Goal: Task Accomplishment & Management: Manage account settings

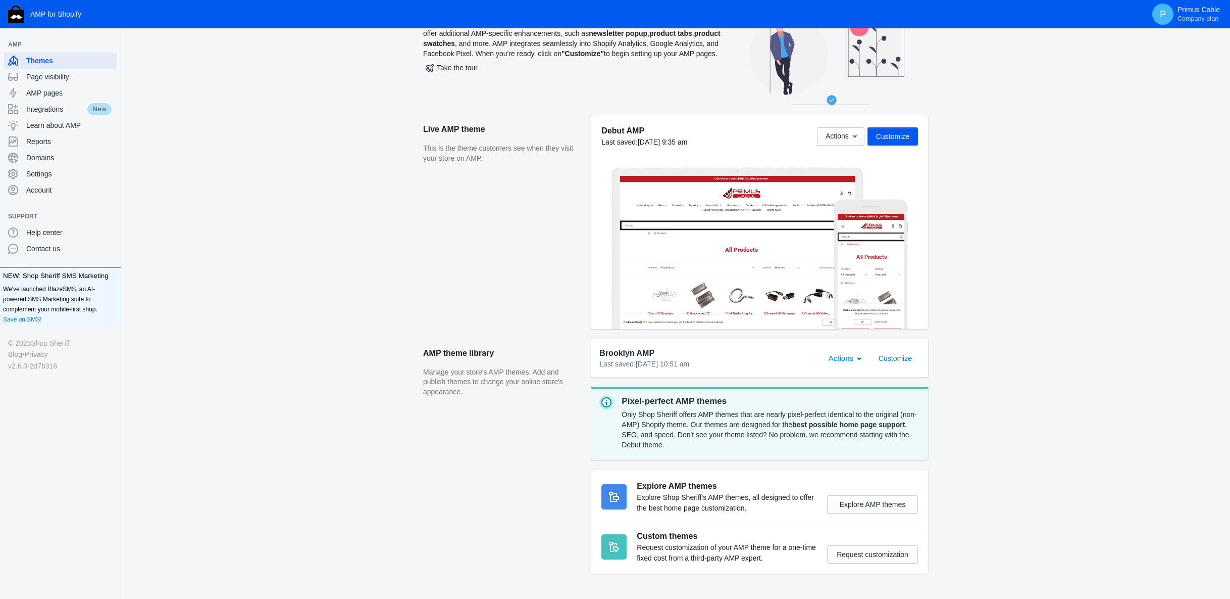
scroll to position [84, 0]
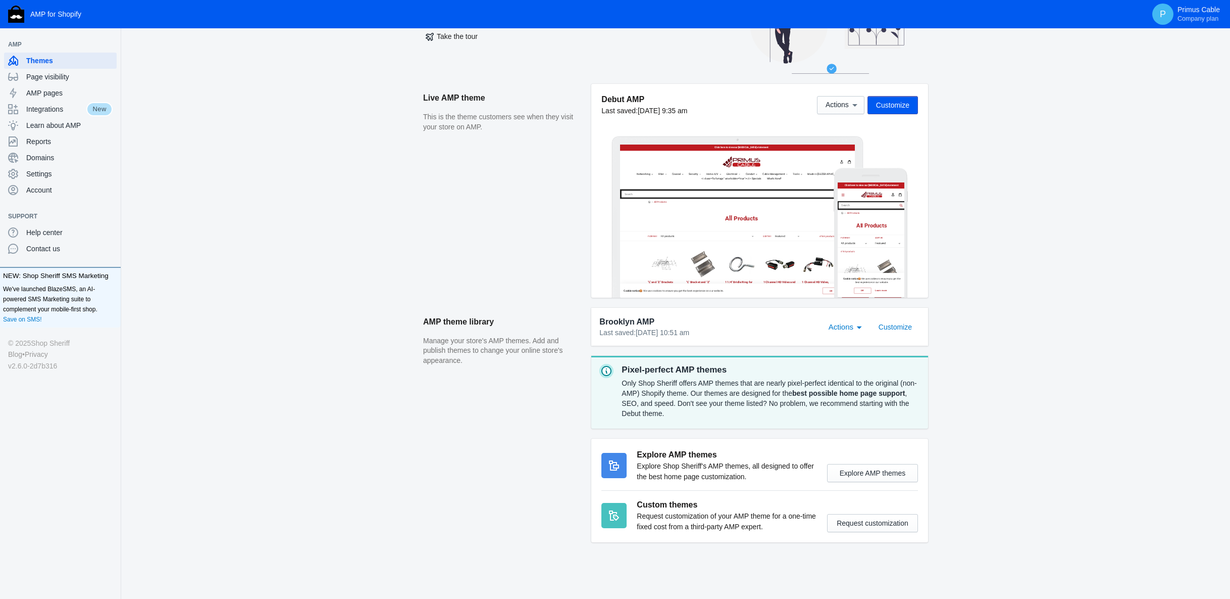
click at [909, 104] on span "Customize" at bounding box center [892, 105] width 33 height 8
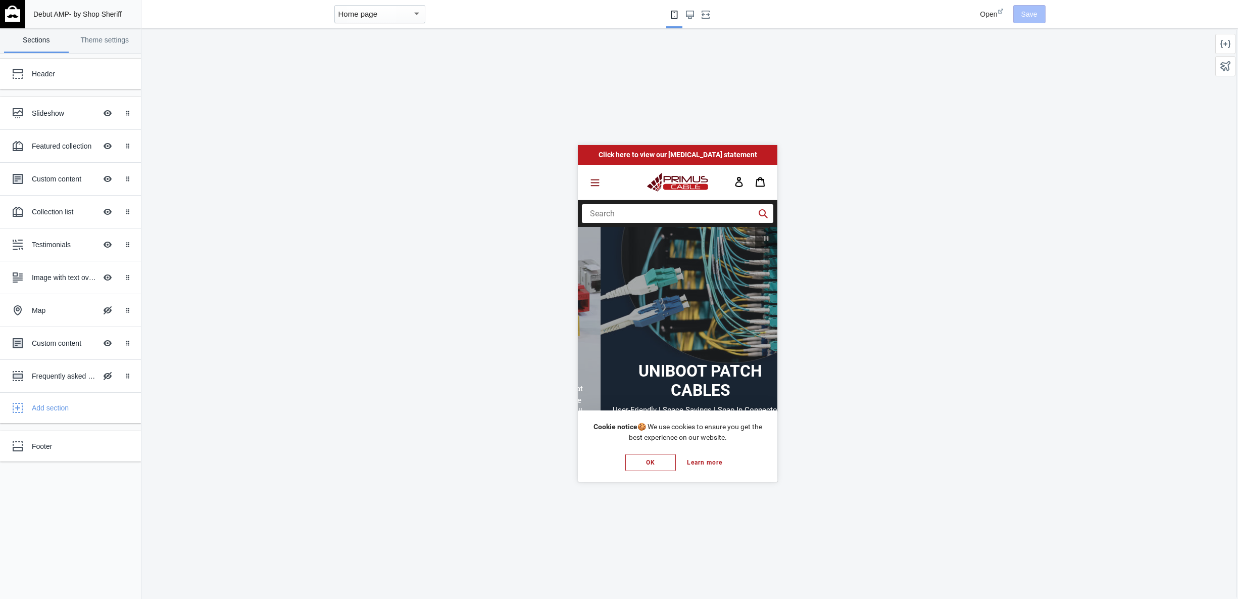
click at [595, 182] on icon "Menu" at bounding box center [595, 182] width 9 height 7
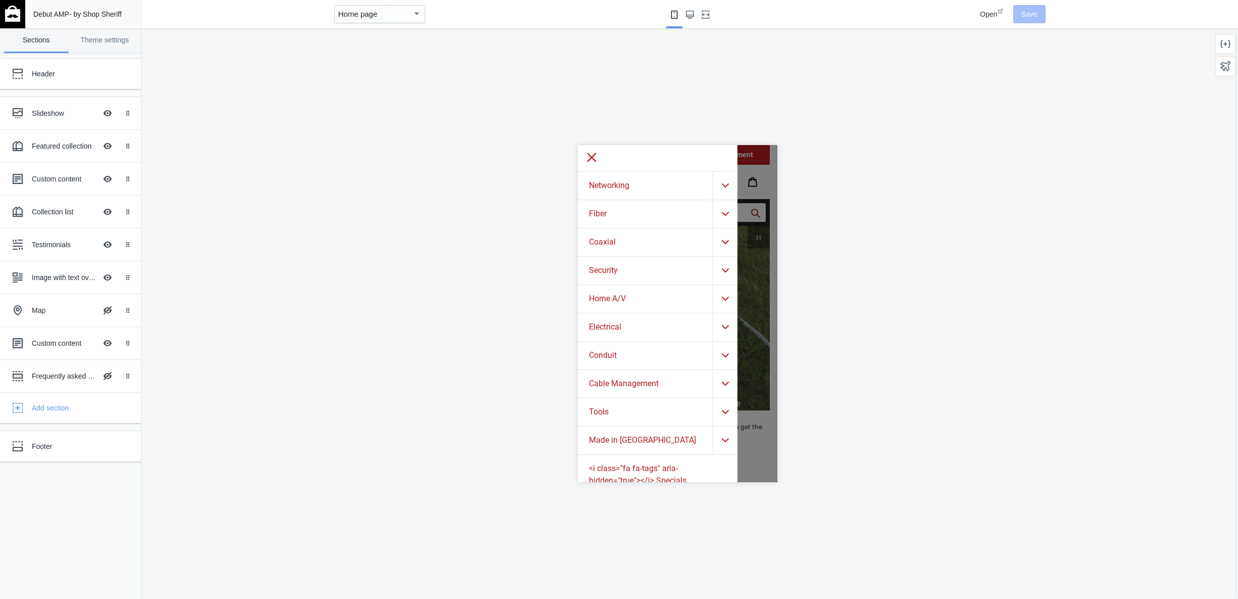
scroll to position [0, 576]
click at [584, 153] on div at bounding box center [658, 157] width 160 height 27
click at [587, 155] on icon at bounding box center [591, 156] width 13 height 13
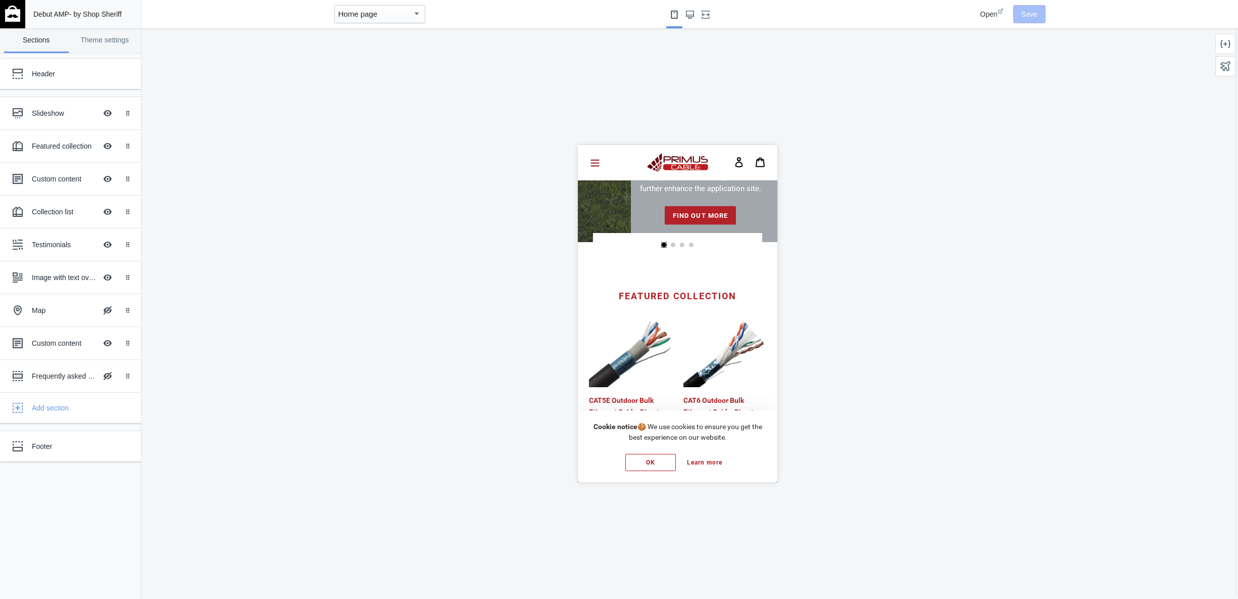
scroll to position [0, 0]
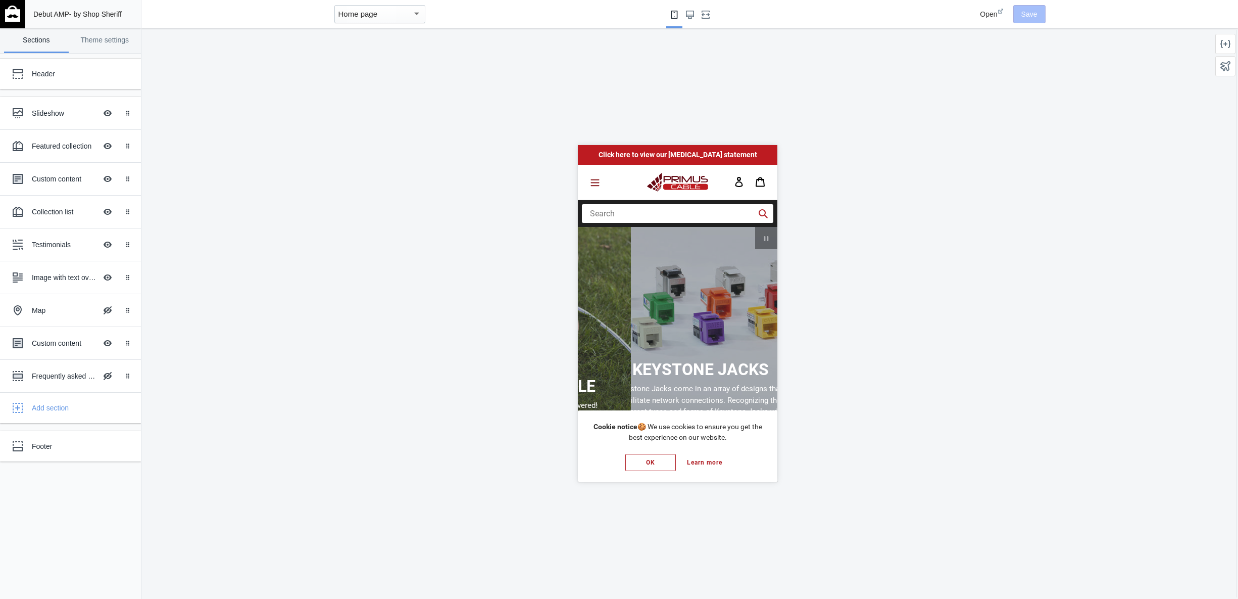
click at [602, 182] on button "Menu" at bounding box center [594, 182] width 21 height 20
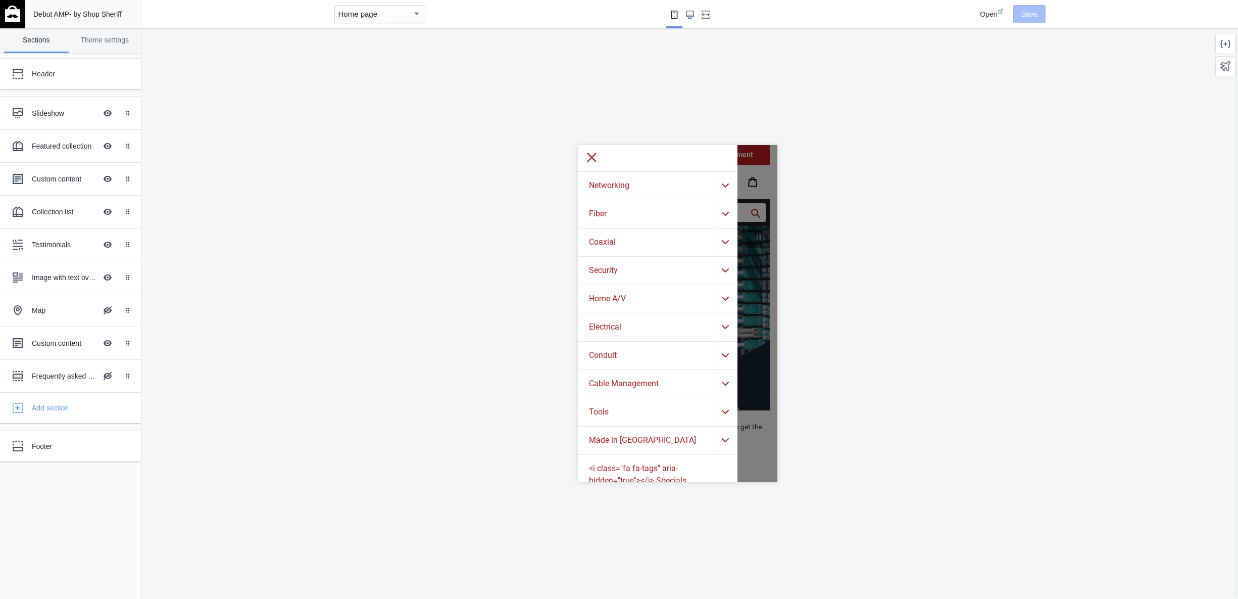
scroll to position [0, 576]
click at [721, 205] on div ".cls-1{fill:#231f20}" at bounding box center [725, 214] width 25 height 28
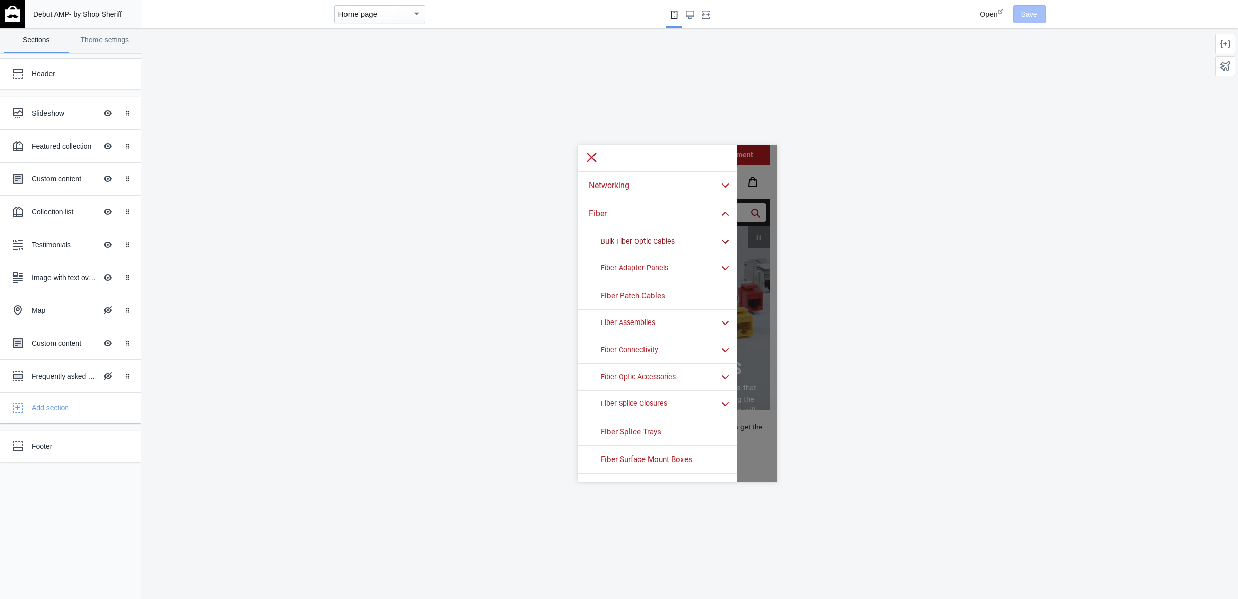
click at [659, 238] on link "Bulk Fiber Optic Cables" at bounding box center [658, 241] width 160 height 26
click at [643, 266] on span "Aerial Fiber Cables" at bounding box center [636, 269] width 57 height 9
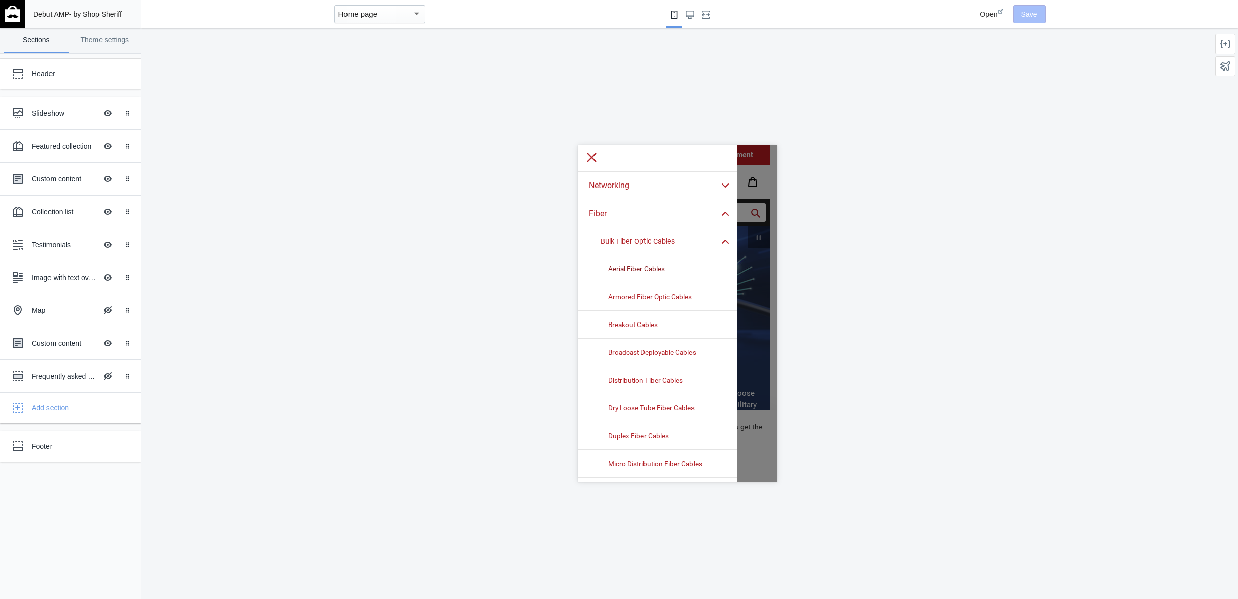
scroll to position [0, 0]
click at [1002, 12] on icon at bounding box center [1001, 11] width 6 height 6
click at [587, 156] on icon at bounding box center [591, 156] width 13 height 13
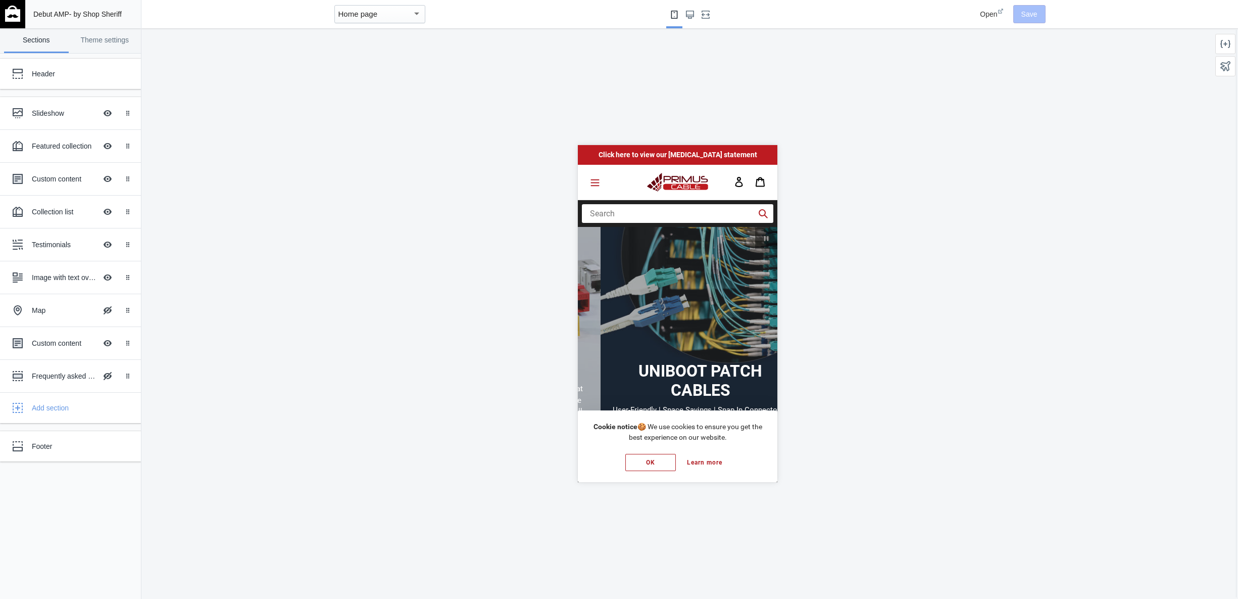
click at [402, 18] on div "Home page" at bounding box center [375, 14] width 74 height 12
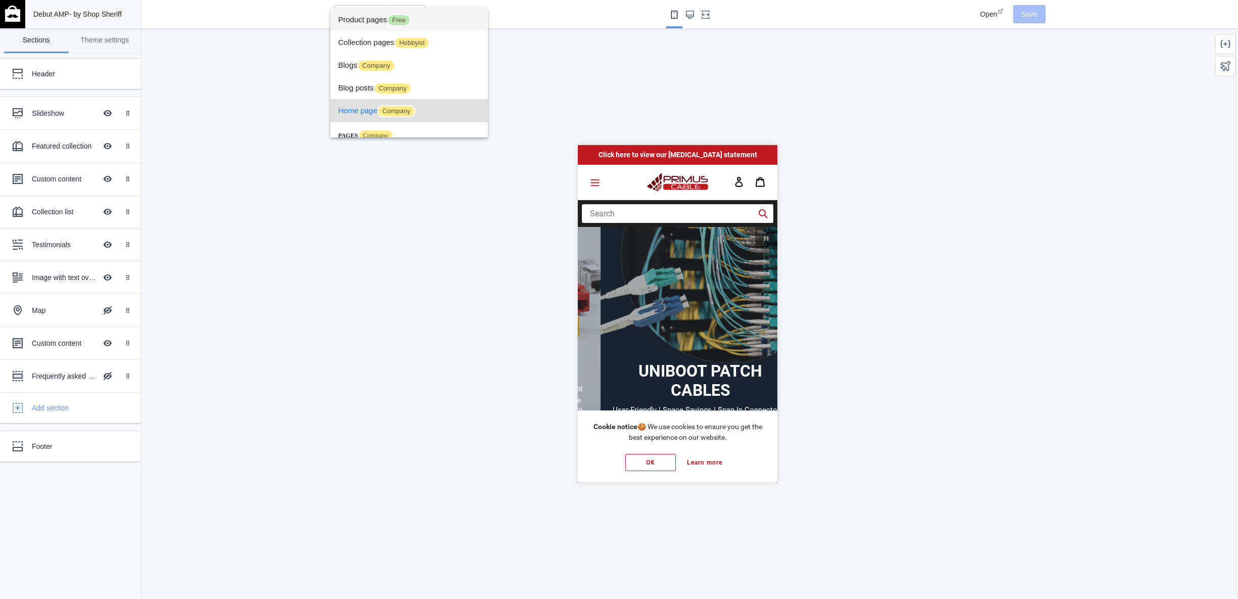
click at [0, 0] on span "Product pages Free" at bounding box center [0, 0] width 0 height 0
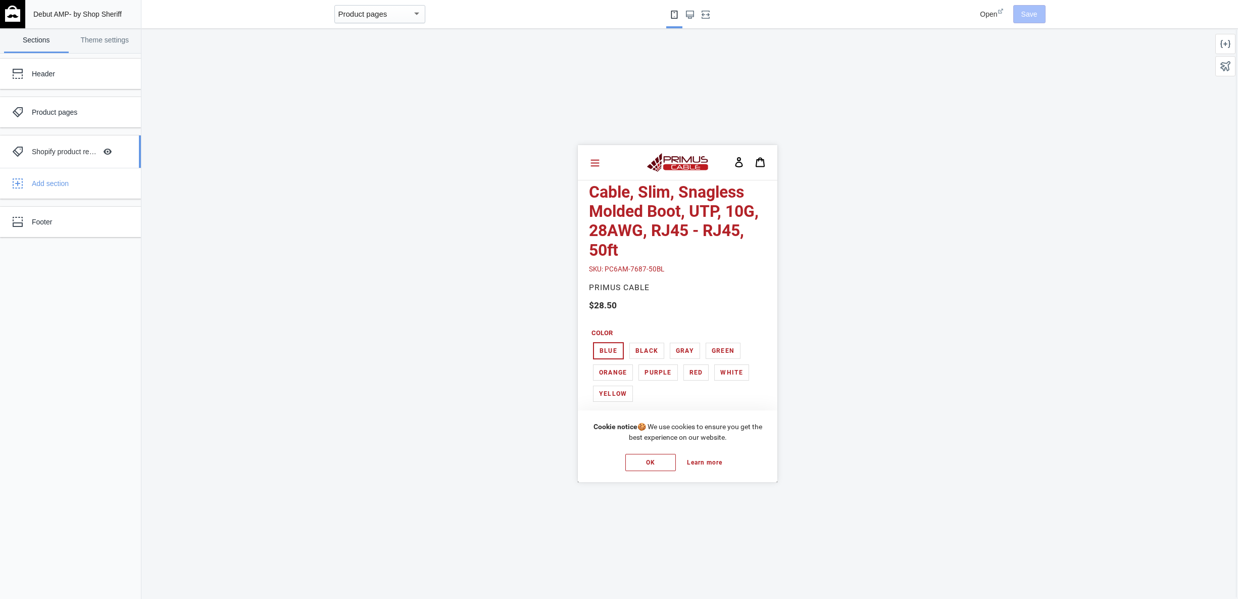
click at [82, 151] on div "Shopify product reviews" at bounding box center [64, 151] width 65 height 10
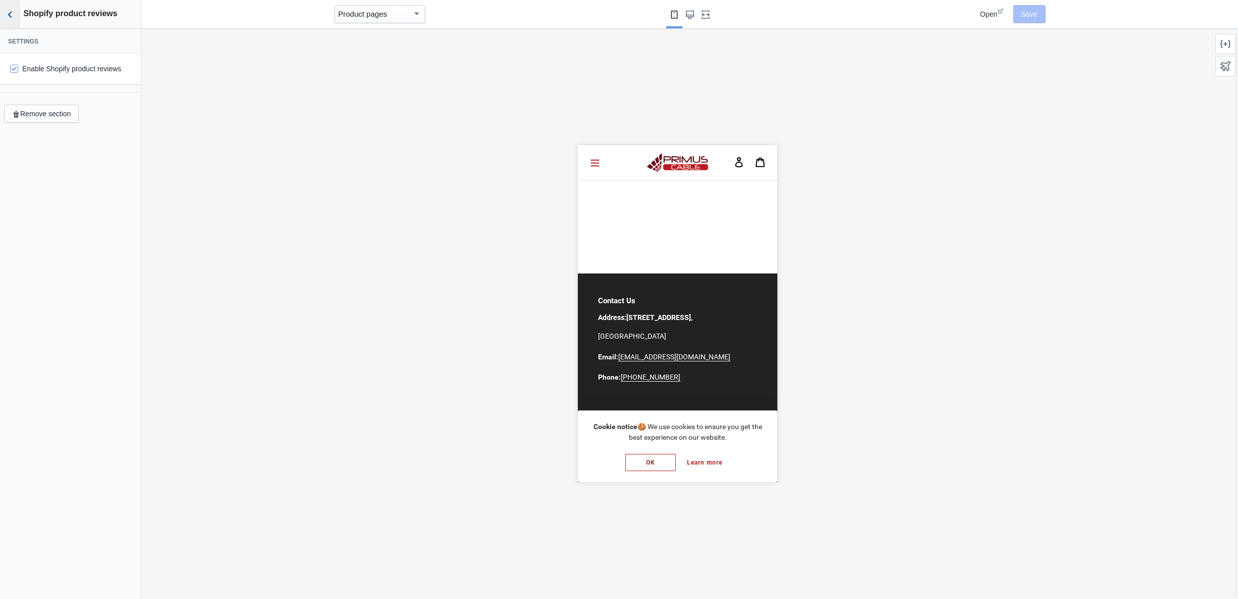
click at [10, 17] on icon "Back to sections" at bounding box center [10, 15] width 10 height 10
click at [60, 106] on div "Product pages" at bounding box center [63, 112] width 111 height 20
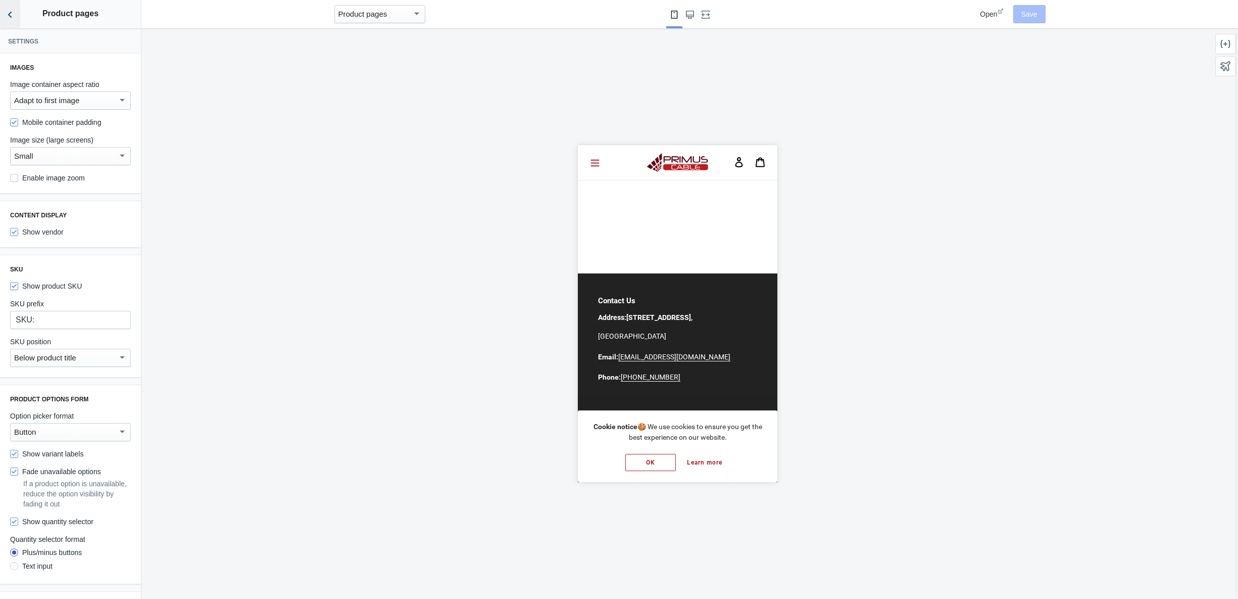
click at [6, 12] on icon "Back to sections" at bounding box center [10, 15] width 10 height 10
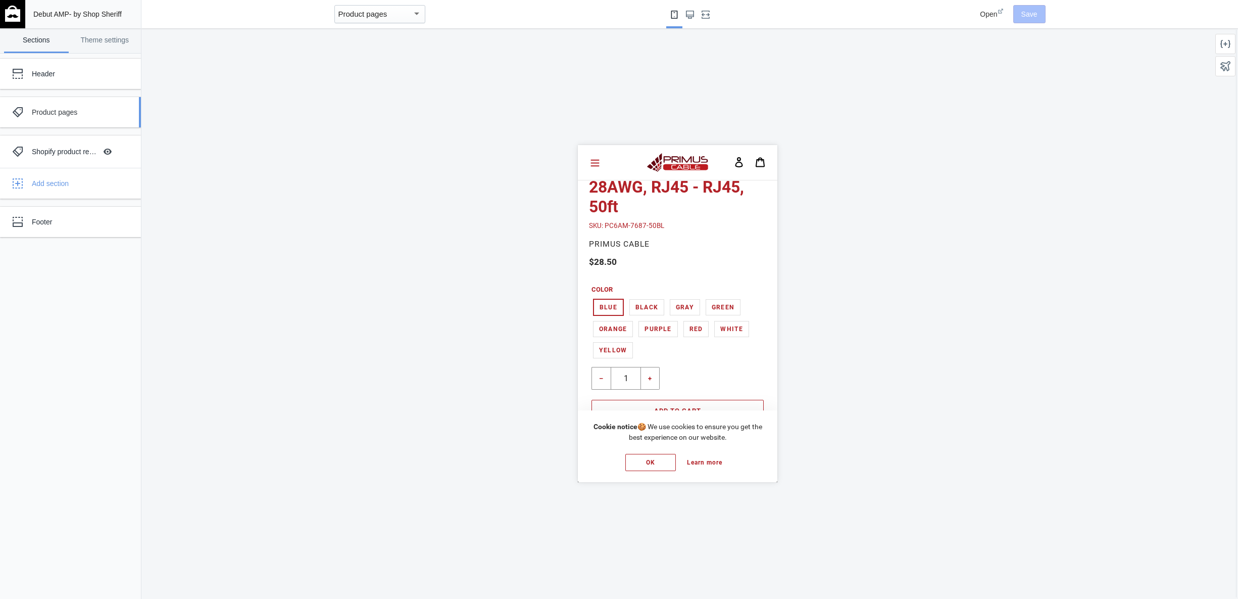
click at [95, 108] on div "Product pages" at bounding box center [75, 112] width 87 height 10
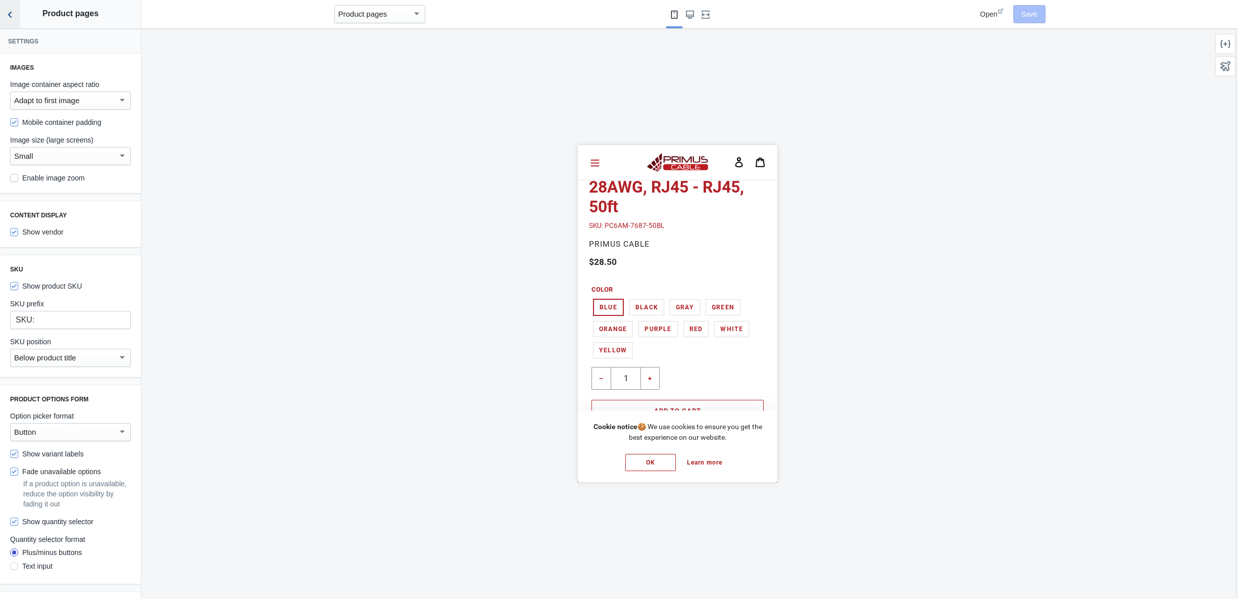
click at [2, 10] on button "Back to sections" at bounding box center [10, 14] width 20 height 28
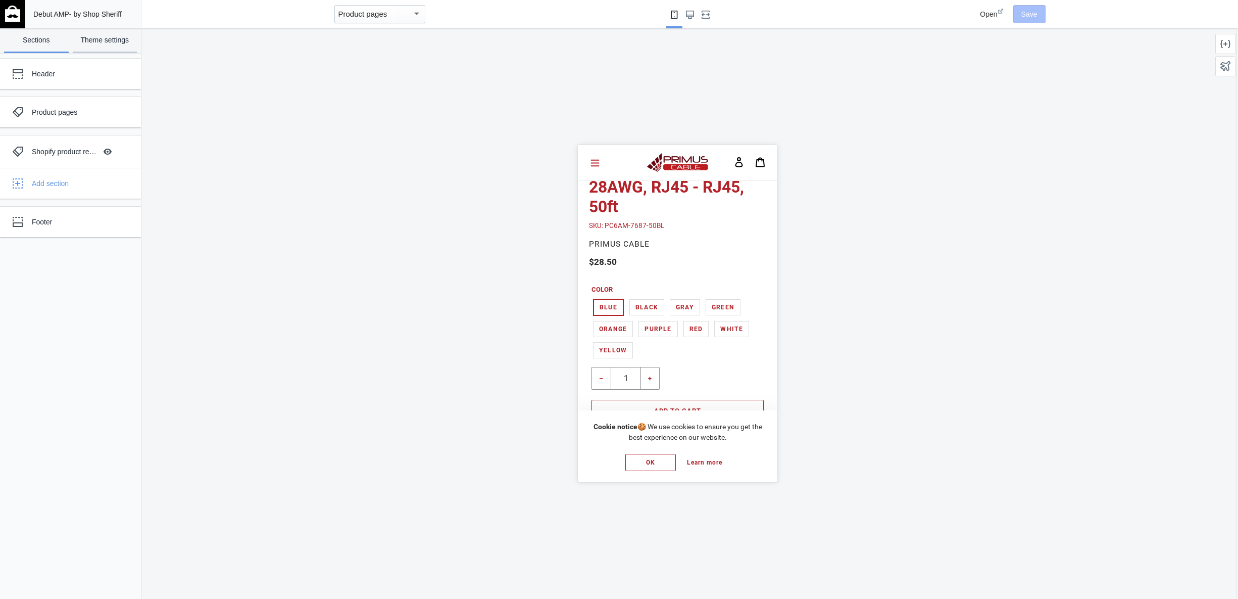
click at [80, 45] on link "Theme settings" at bounding box center [105, 40] width 65 height 25
click at [52, 37] on link "Sections" at bounding box center [36, 40] width 65 height 25
click at [107, 151] on button "Hide Image with text overlay" at bounding box center [107, 151] width 22 height 22
click at [109, 151] on button "Hide Image with text overlay" at bounding box center [107, 151] width 22 height 22
click at [73, 114] on div "Product pages" at bounding box center [75, 112] width 87 height 10
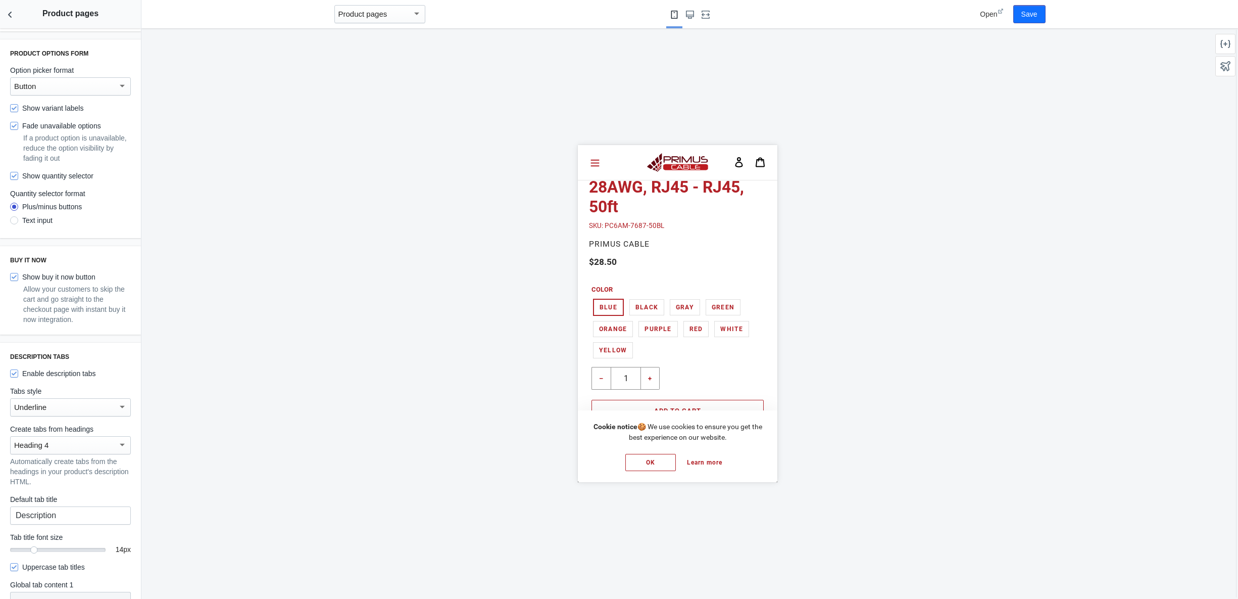
scroll to position [358, 0]
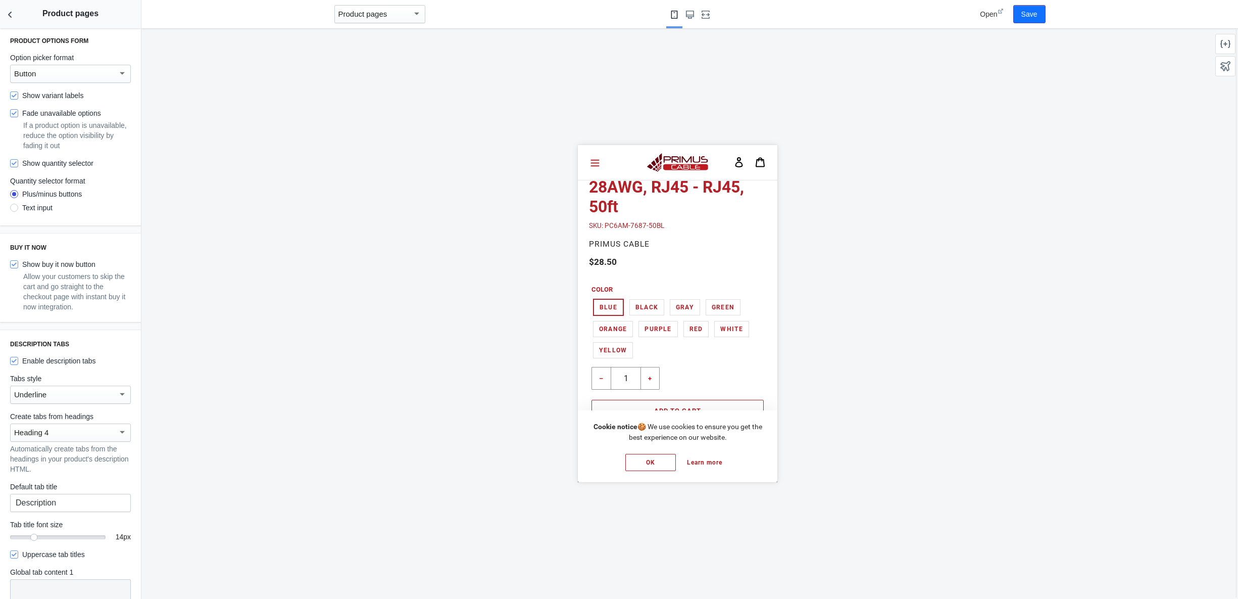
click at [53, 261] on label "Show buy it now button" at bounding box center [52, 264] width 85 height 10
click at [18, 261] on input "Show buy it now button" at bounding box center [14, 264] width 8 height 8
checkbox input "false"
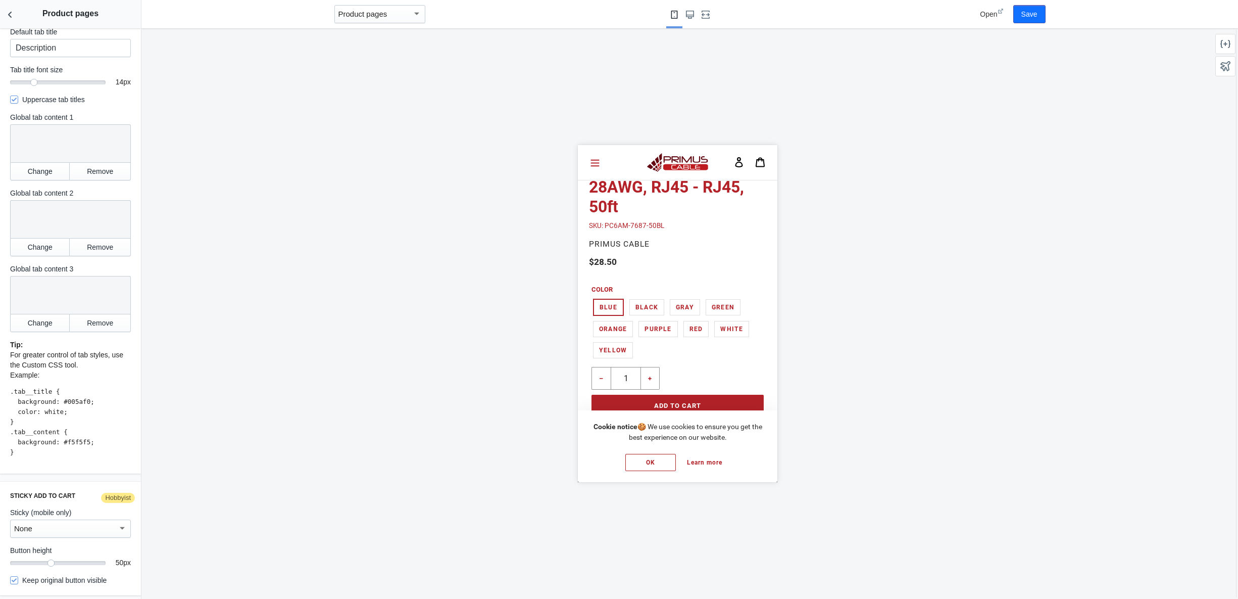
scroll to position [814, 0]
click at [61, 409] on pre ".tab__title { background: #005af0; color: white; } .tab__content { background: …" at bounding box center [70, 420] width 121 height 71
drag, startPoint x: 46, startPoint y: 419, endPoint x: 43, endPoint y: 424, distance: 5.2
click at [45, 419] on pre ".tab__title { background: #005af0; color: white; } .tab__content { background: …" at bounding box center [70, 420] width 121 height 71
click at [59, 470] on div "Description tabs Enable description tabs Tabs style Underline Create tabs from …" at bounding box center [70, 173] width 141 height 598
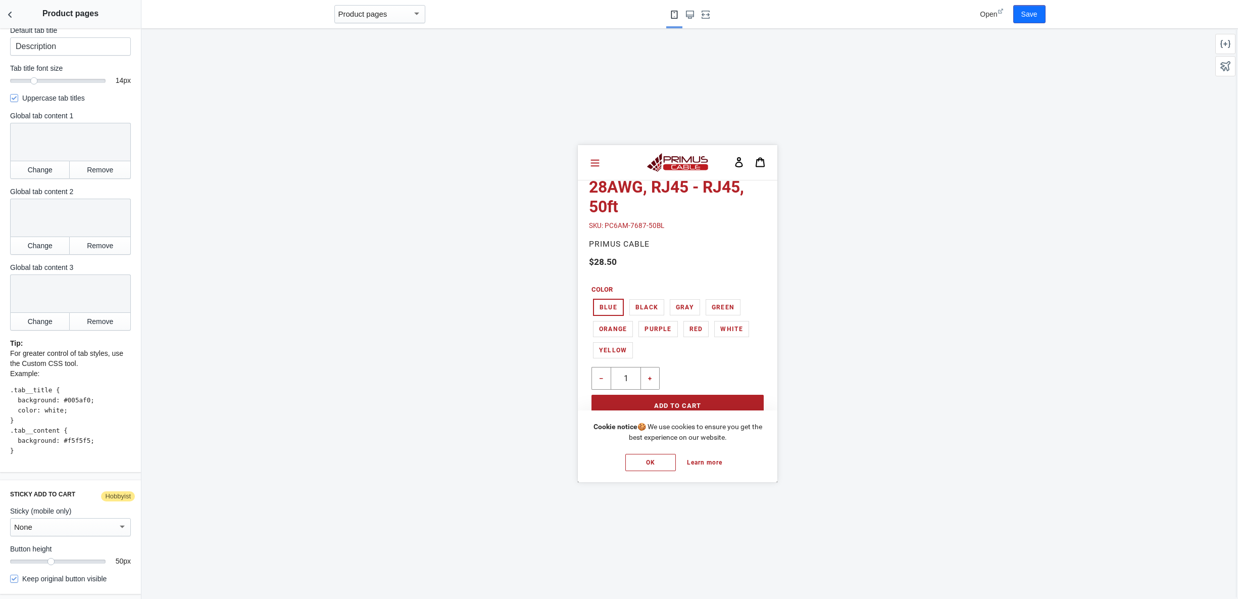
click at [41, 454] on pre ".tab__title { background: #005af0; color: white; } .tab__content { background: …" at bounding box center [70, 420] width 121 height 71
drag, startPoint x: 38, startPoint y: 437, endPoint x: 30, endPoint y: 384, distance: 53.7
click at [29, 386] on pre ".tab__title { background: #005af0; color: white; } .tab__content { background: …" at bounding box center [70, 420] width 121 height 71
click at [30, 382] on showdown "Tip: For greater control of tab styles, use the Custom CSS tool. Example: .tab_…" at bounding box center [70, 397] width 121 height 118
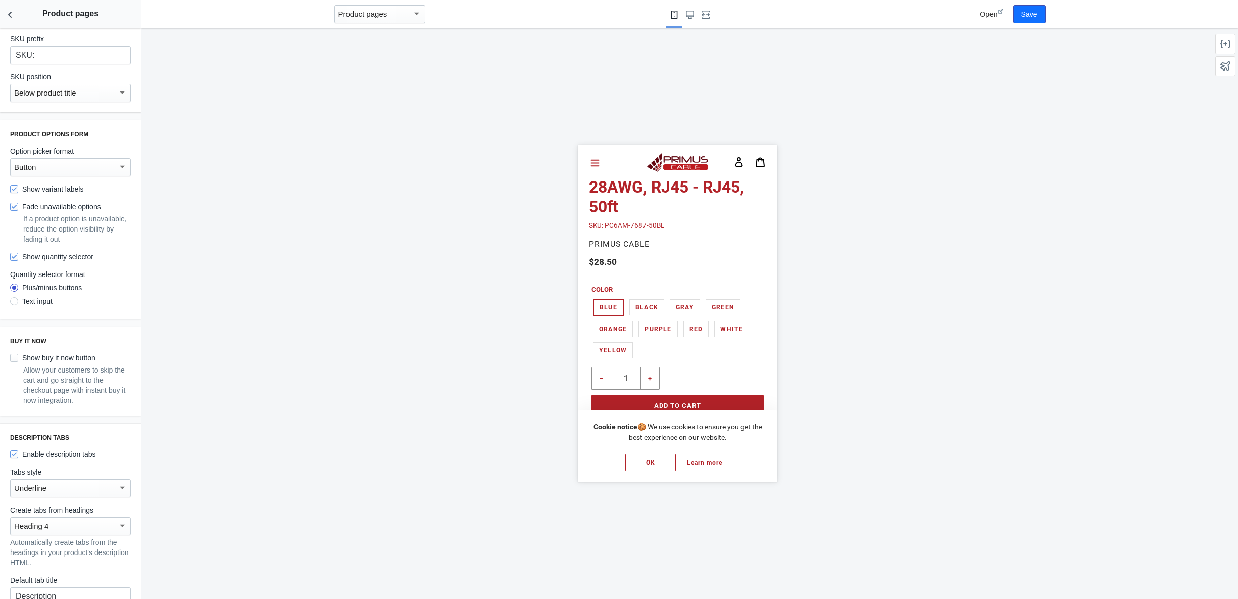
scroll to position [0, 0]
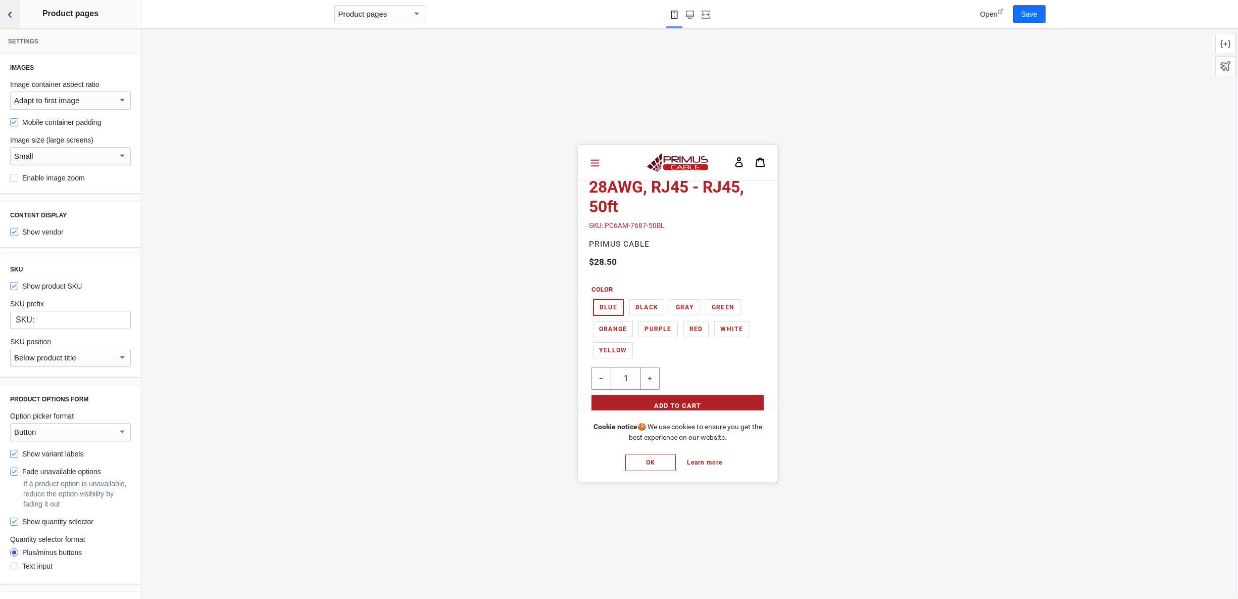
click at [8, 20] on button "Back to sections" at bounding box center [10, 14] width 20 height 28
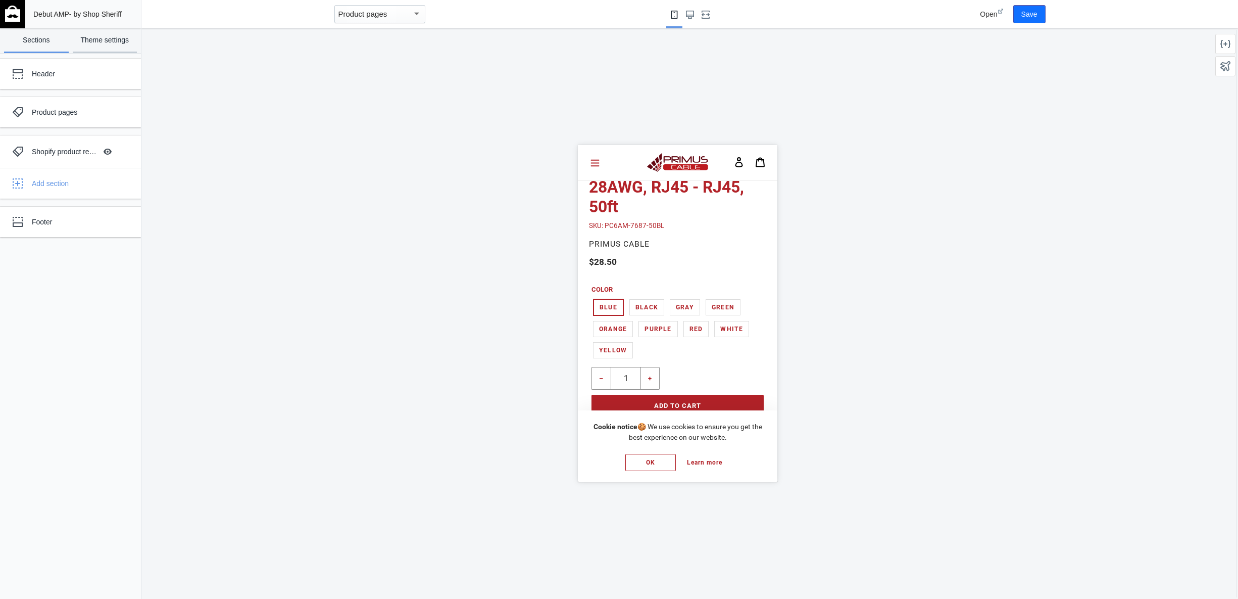
click at [106, 42] on link "Theme settings" at bounding box center [105, 40] width 65 height 25
click at [31, 29] on link "Sections" at bounding box center [36, 40] width 65 height 25
click at [77, 120] on div "Product pages" at bounding box center [63, 112] width 111 height 20
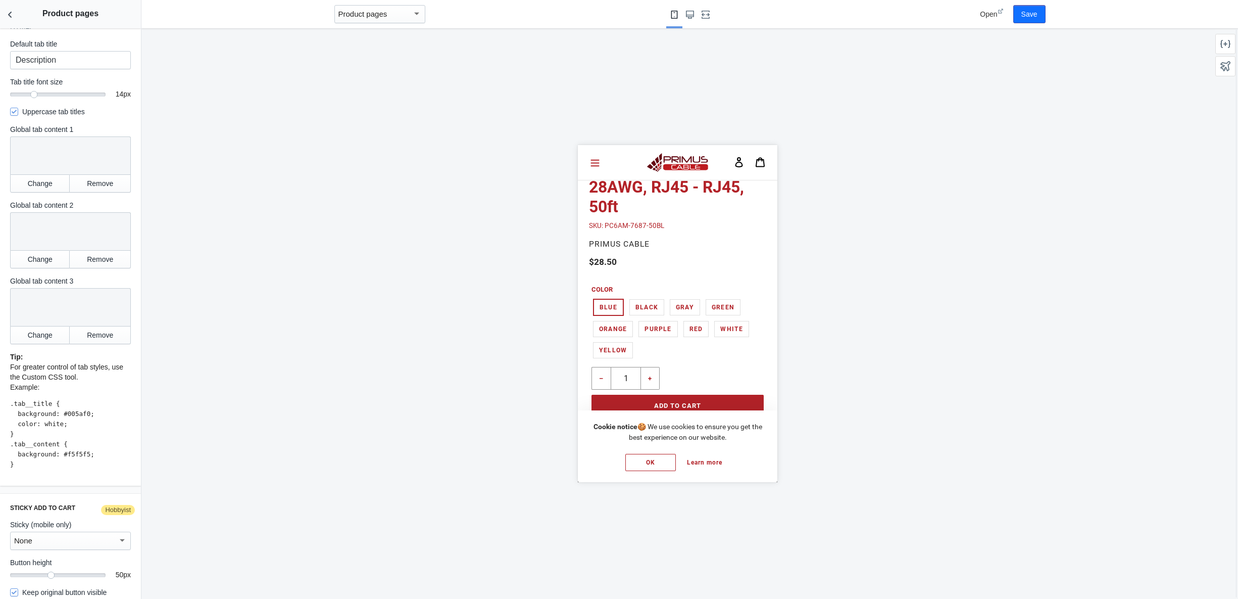
scroll to position [814, 0]
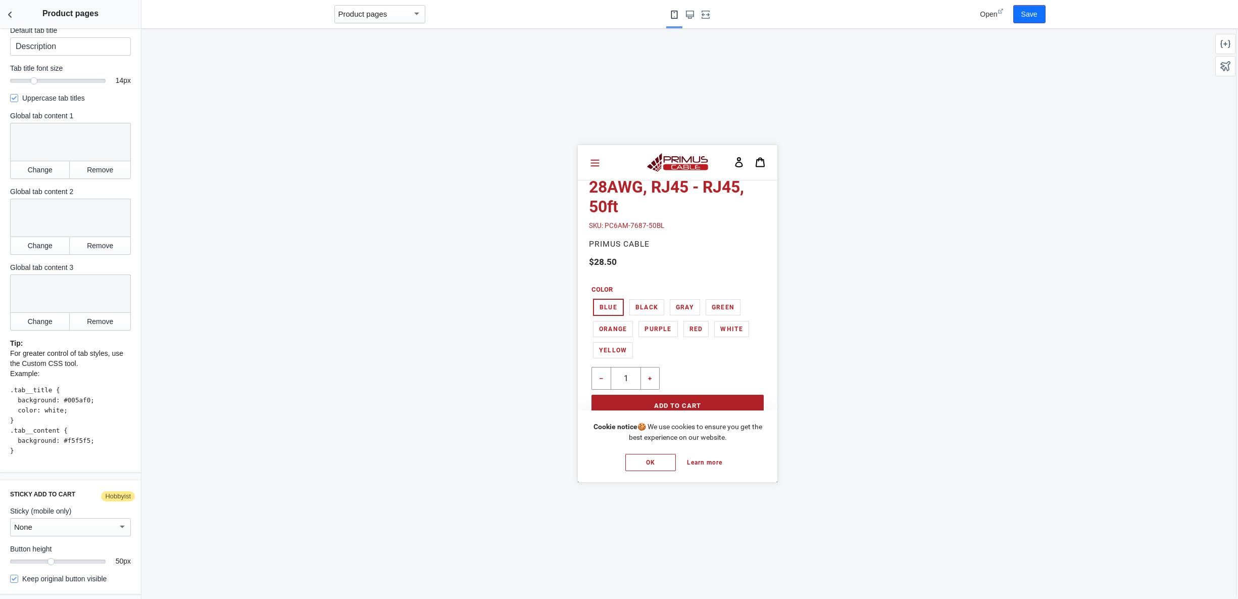
click at [20, 576] on label "Keep original button visible" at bounding box center [58, 578] width 96 height 10
click at [18, 576] on input "Keep original button visible" at bounding box center [14, 578] width 8 height 8
click at [20, 576] on label "Keep original button visible" at bounding box center [58, 578] width 96 height 10
click at [18, 576] on input "Keep original button visible" at bounding box center [14, 578] width 8 height 8
checkbox input "true"
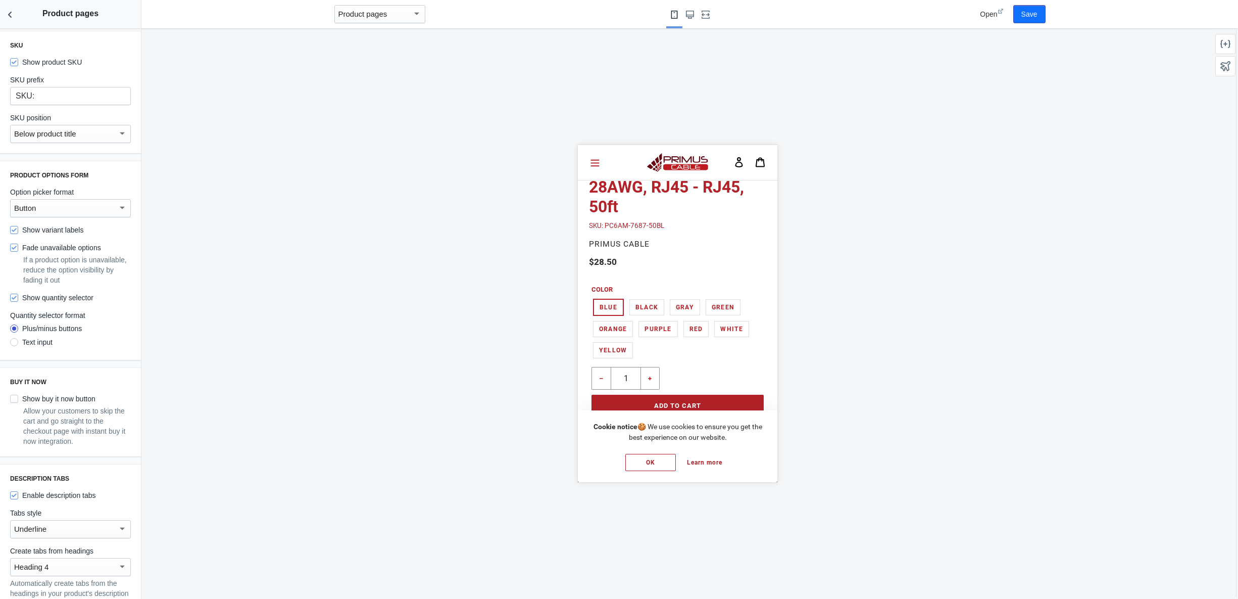
scroll to position [222, 0]
click at [36, 203] on div "Button" at bounding box center [70, 210] width 121 height 18
click at [0, 0] on div at bounding box center [0, 0] width 0 height 0
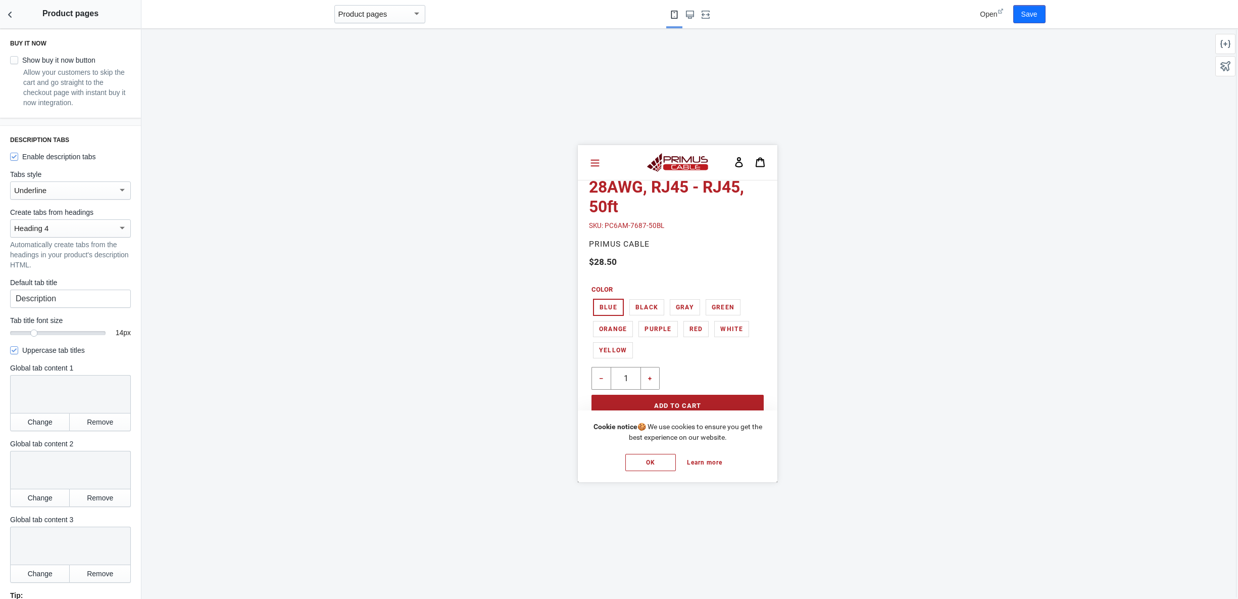
scroll to position [814, 0]
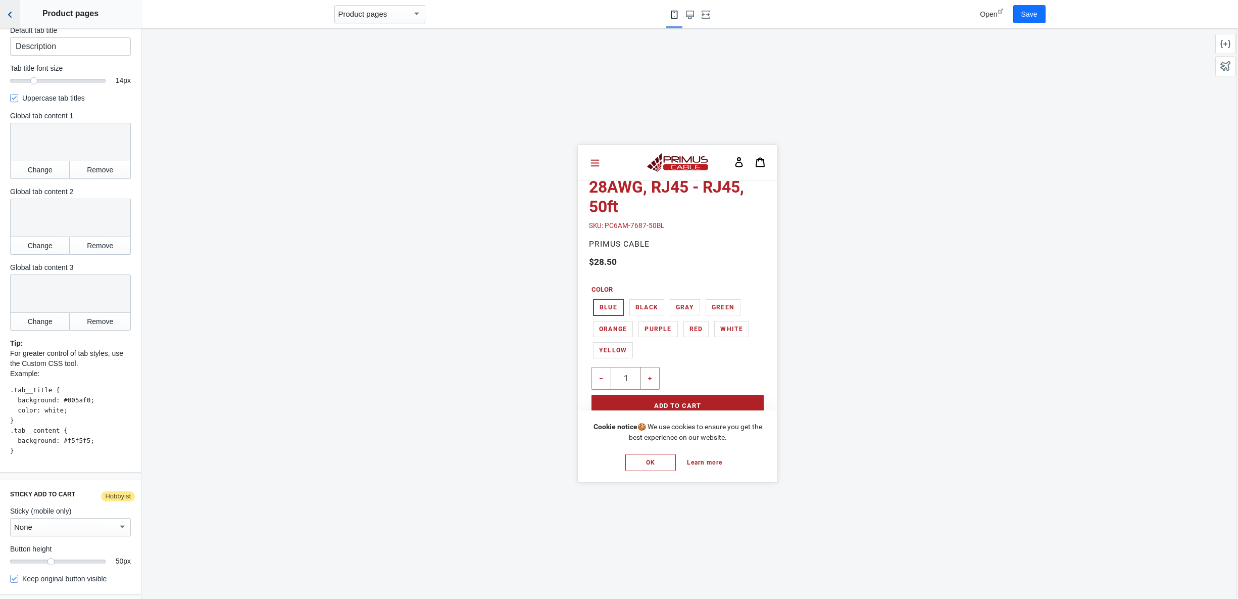
click at [4, 15] on button "Back to sections" at bounding box center [10, 14] width 20 height 28
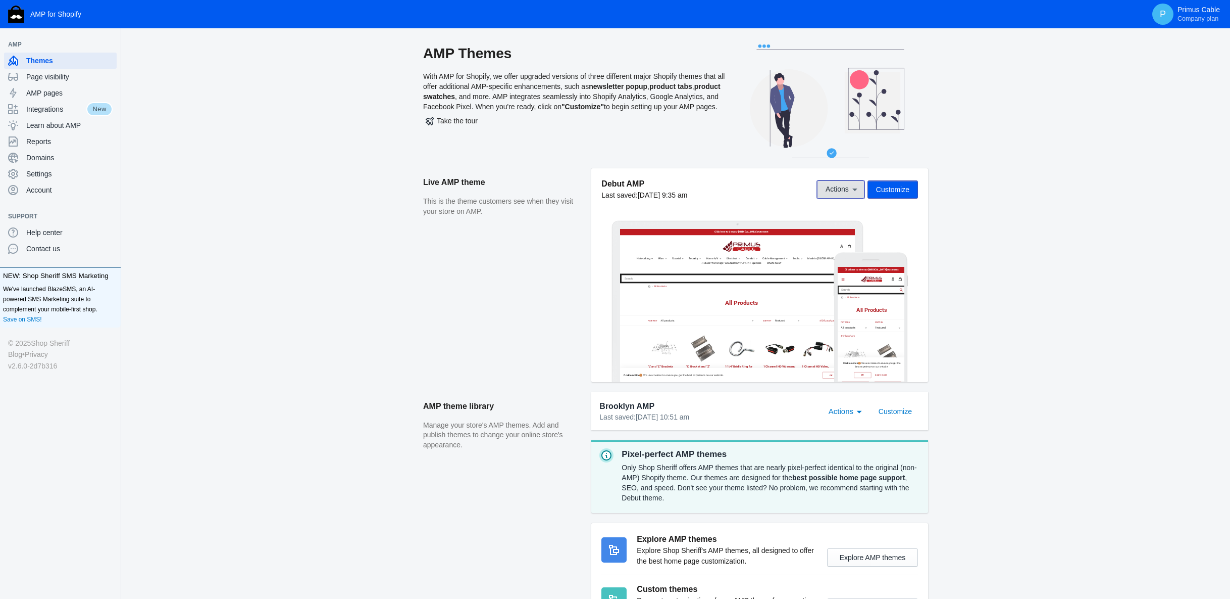
click at [834, 183] on button "Actions" at bounding box center [840, 189] width 47 height 18
click at [833, 185] on div at bounding box center [615, 299] width 1230 height 599
click at [66, 72] on span "Page visibility" at bounding box center [69, 77] width 86 height 10
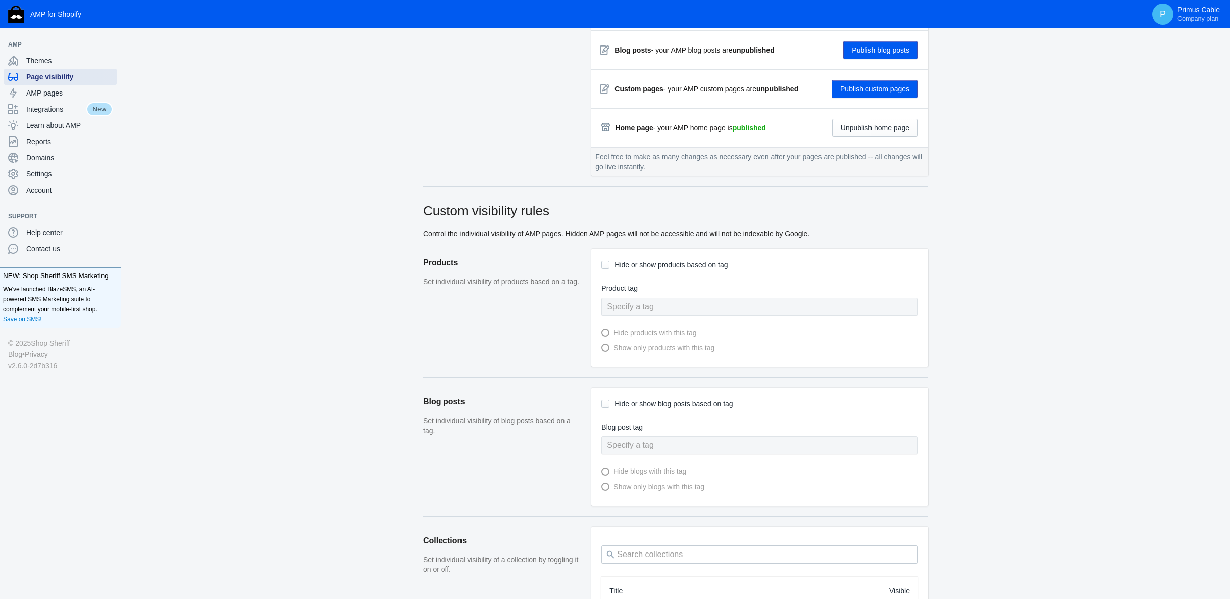
scroll to position [224, 0]
click at [608, 262] on input "Hide or show products based on tag" at bounding box center [606, 263] width 8 height 8
checkbox input "true"
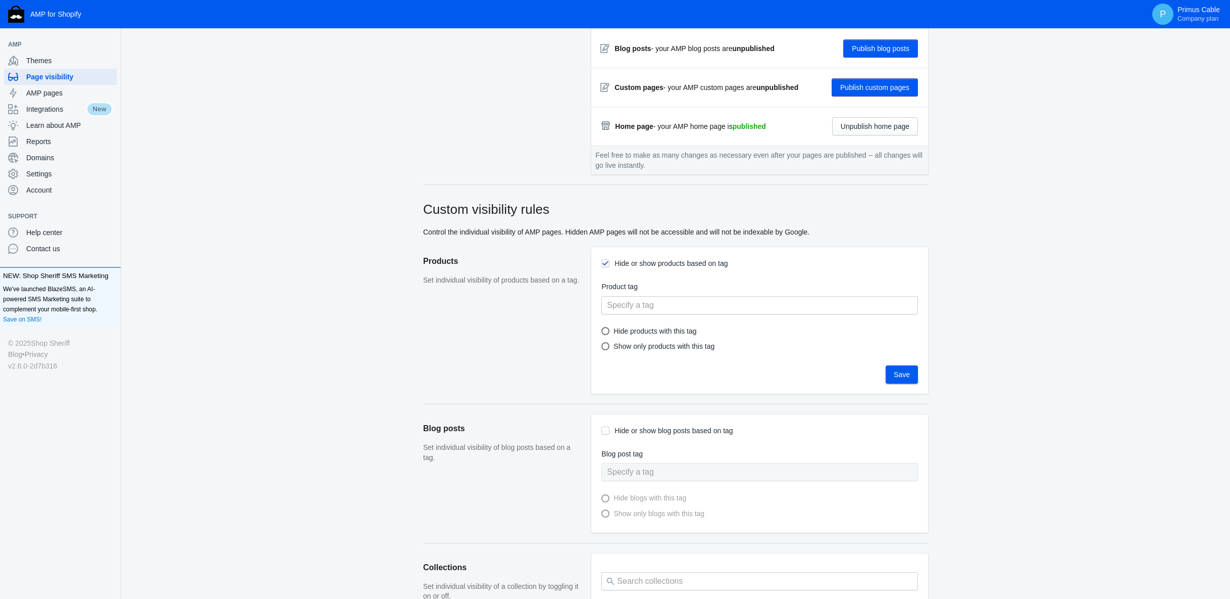
click at [607, 330] on div at bounding box center [606, 331] width 8 height 8
click at [607, 330] on input "Hide products with this tag" at bounding box center [610, 331] width 8 height 8
radio input "true"
click at [624, 300] on input "text" at bounding box center [760, 305] width 317 height 18
click at [607, 267] on input "Hide or show products based on tag" at bounding box center [606, 263] width 8 height 8
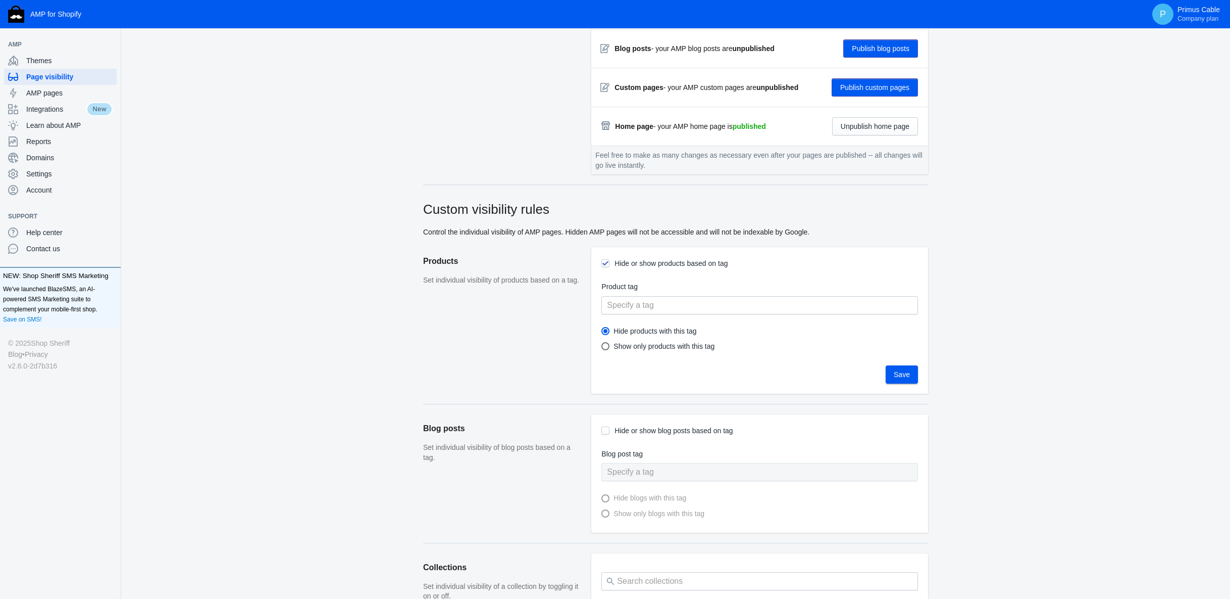
checkbox input "false"
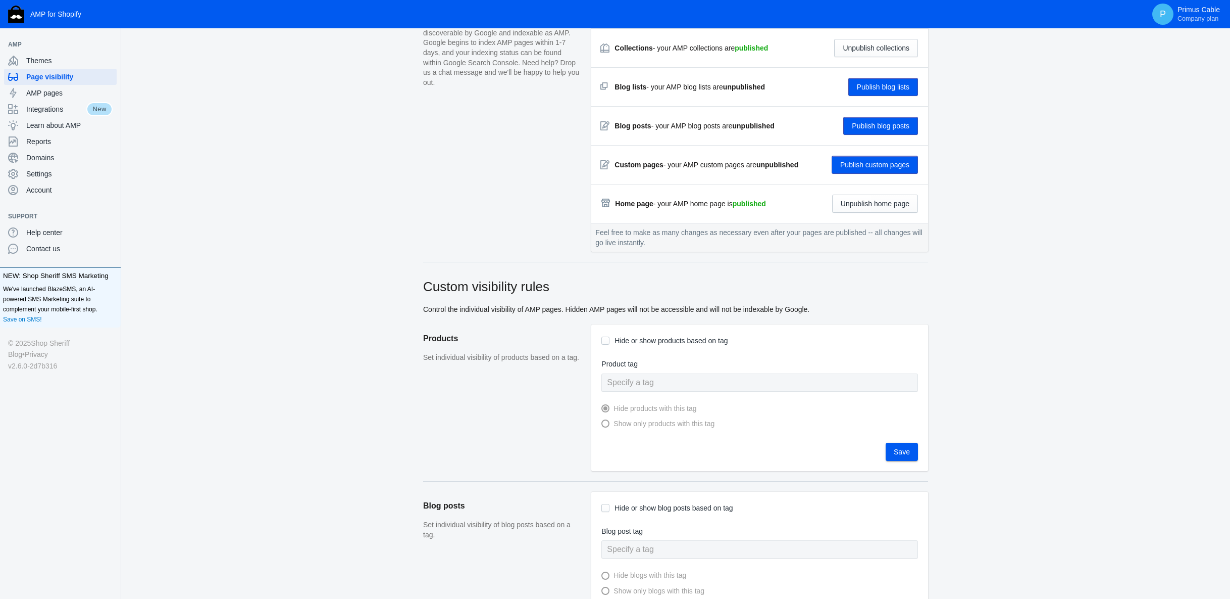
scroll to position [108, 0]
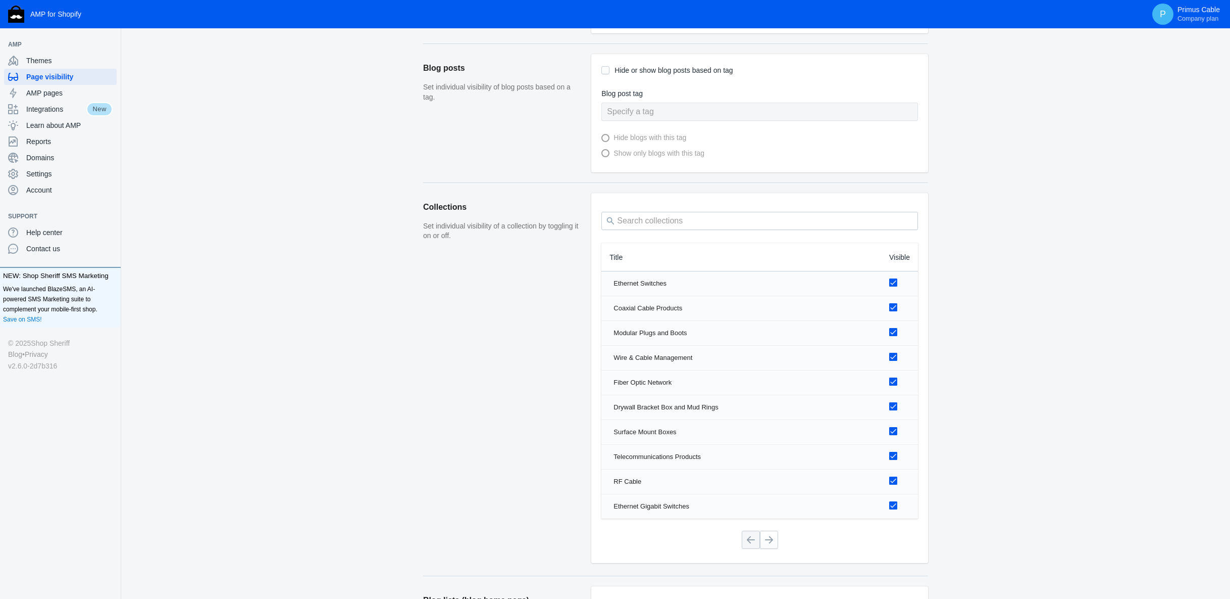
scroll to position [565, 0]
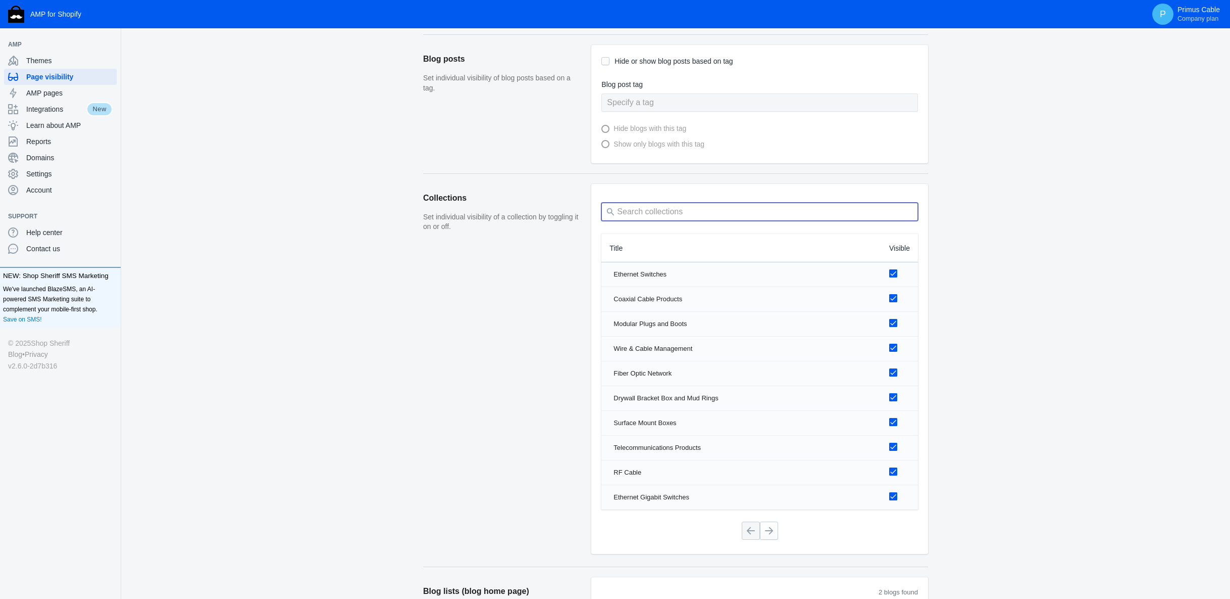
click at [658, 211] on input "search" at bounding box center [760, 212] width 317 height 18
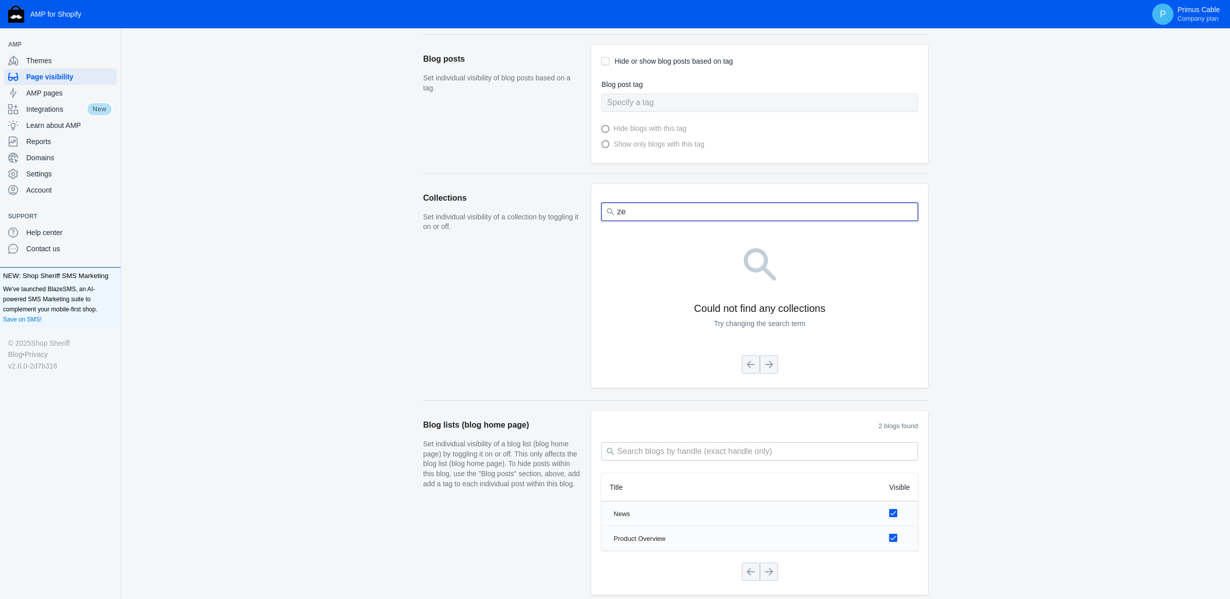
type input "z"
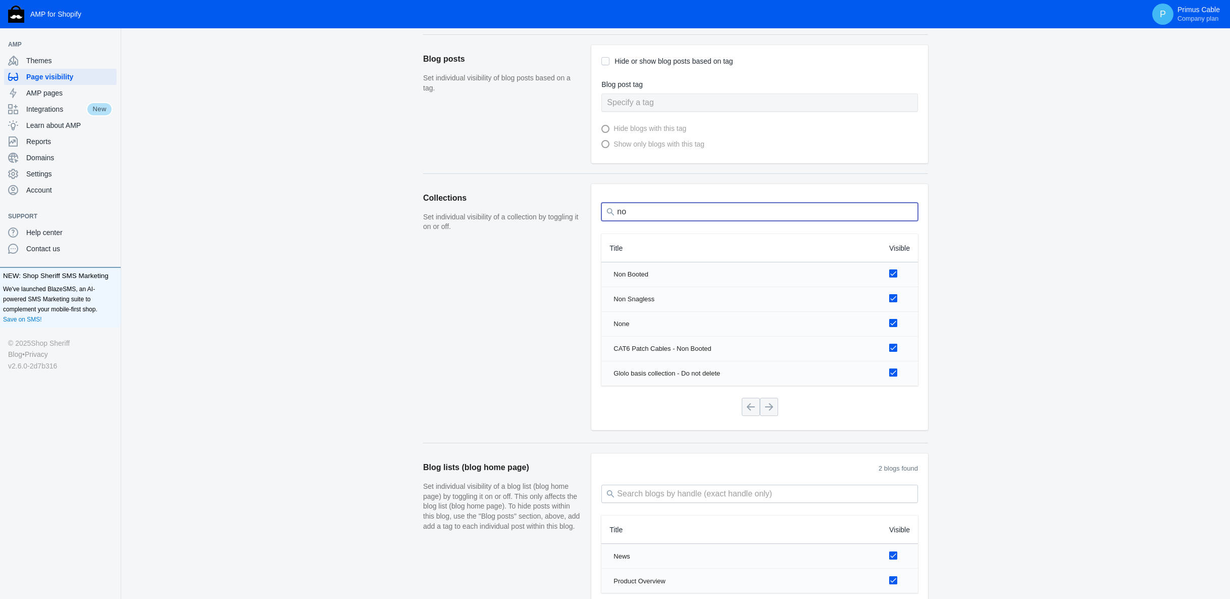
click at [743, 210] on input "no" at bounding box center [760, 212] width 317 height 18
type input "n"
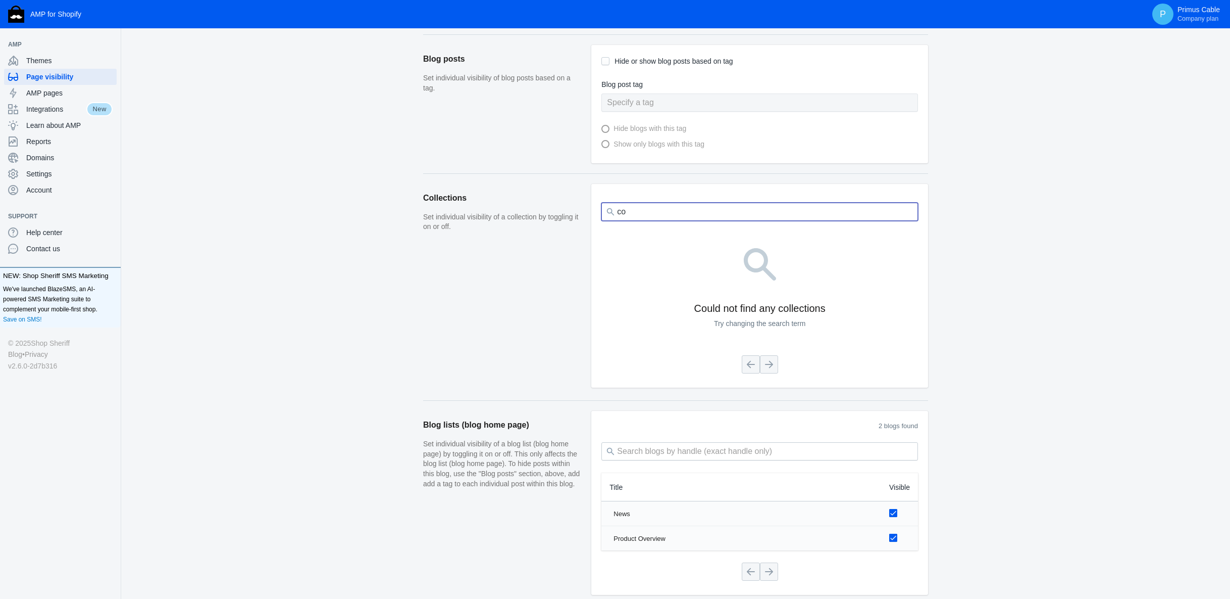
type input "c"
type input "no-cost"
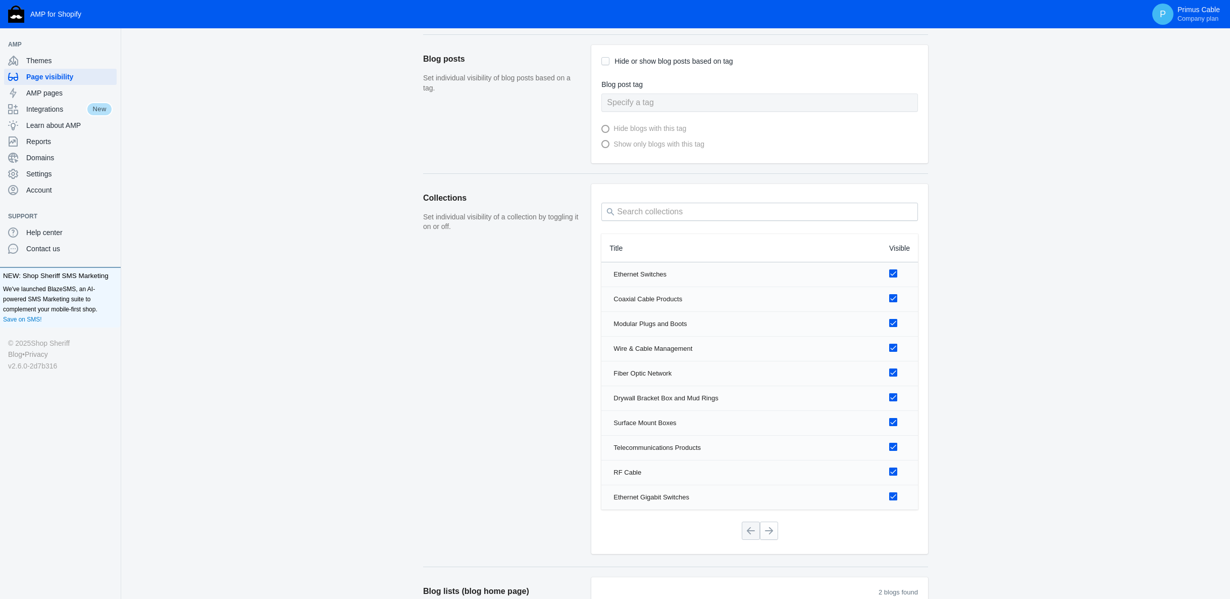
click at [900, 244] on span "Visible" at bounding box center [899, 248] width 21 height 10
click at [775, 532] on button at bounding box center [769, 530] width 18 height 18
click at [773, 533] on button at bounding box center [769, 530] width 18 height 18
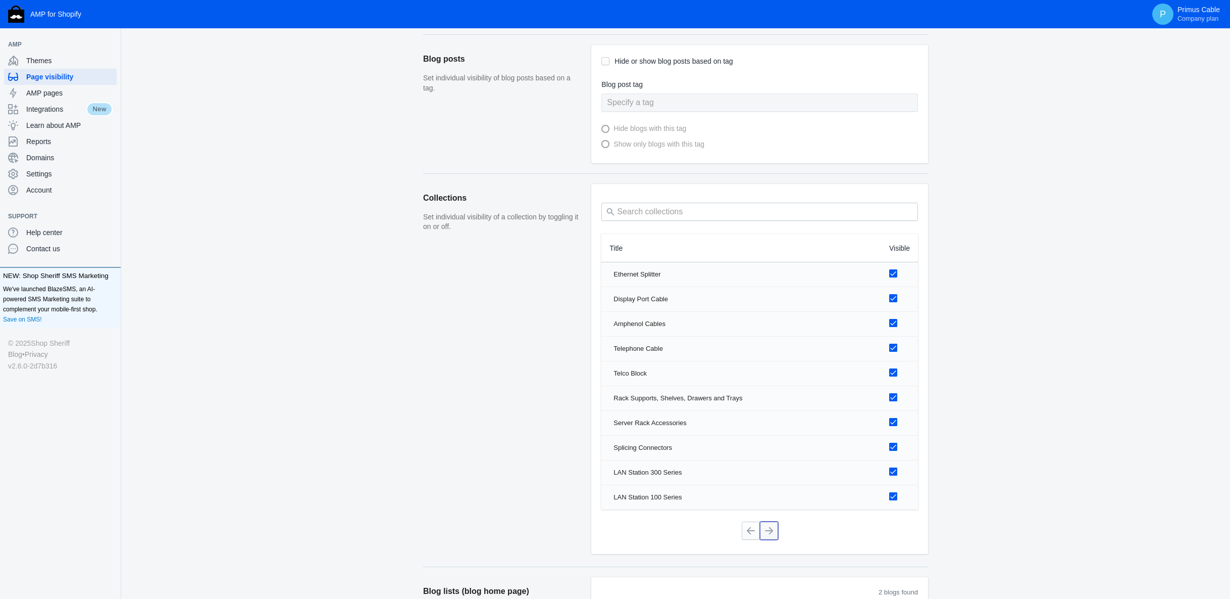
click at [773, 533] on button at bounding box center [769, 530] width 18 height 18
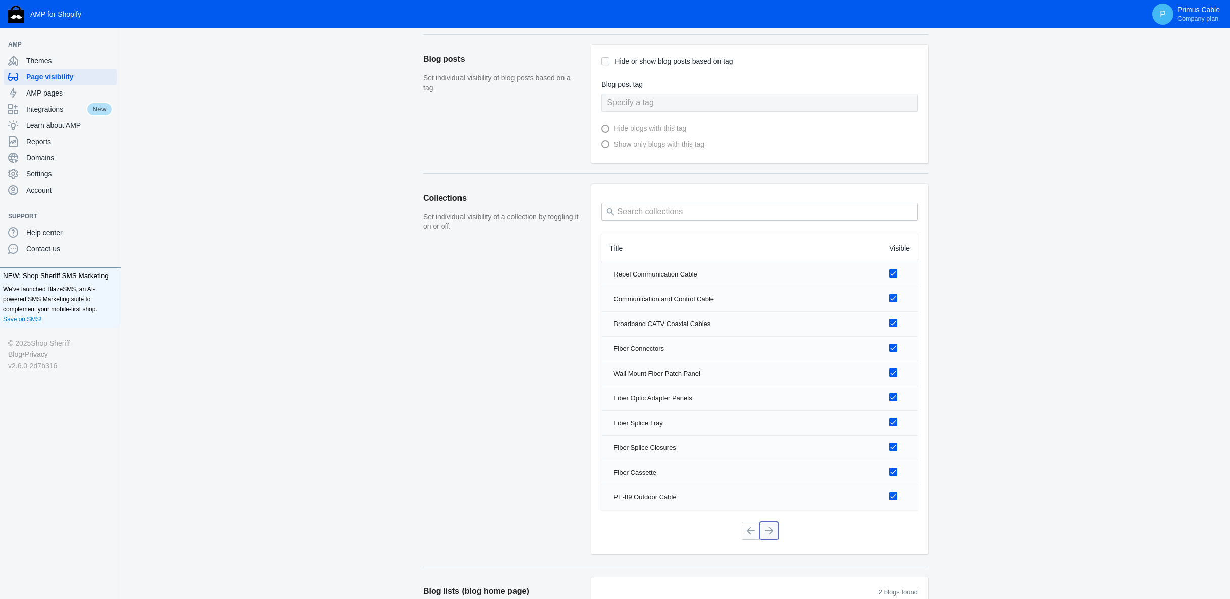
click at [773, 533] on button at bounding box center [769, 530] width 18 height 18
click at [732, 212] on input "search" at bounding box center [760, 212] width 317 height 18
paste input "No-Cost Products"
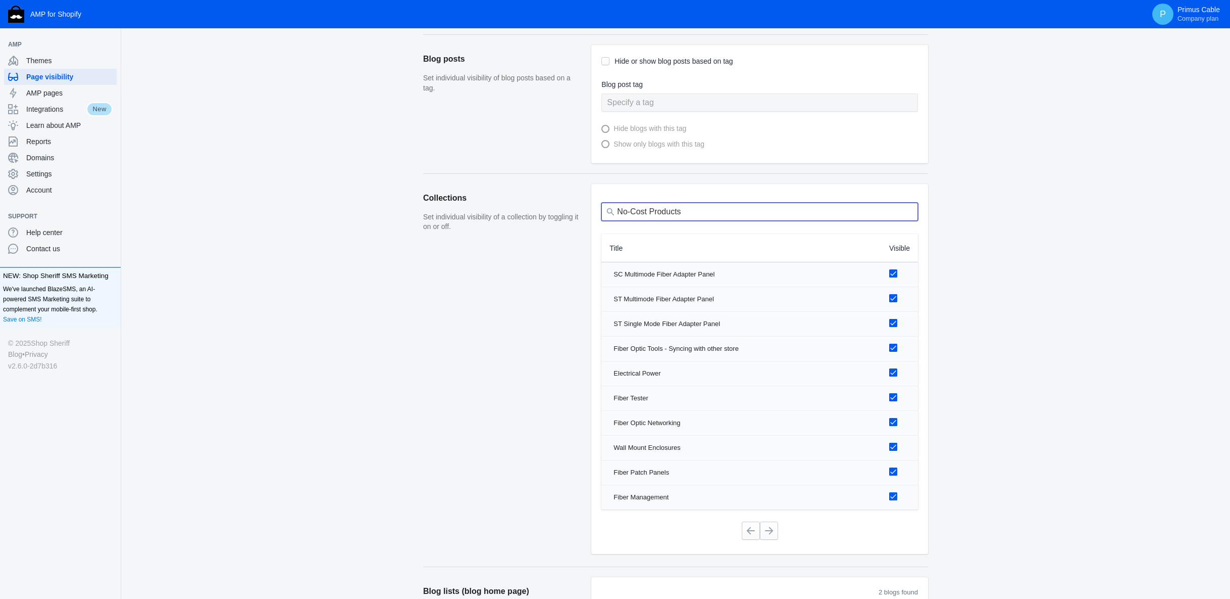
type input "No-Cost Products"
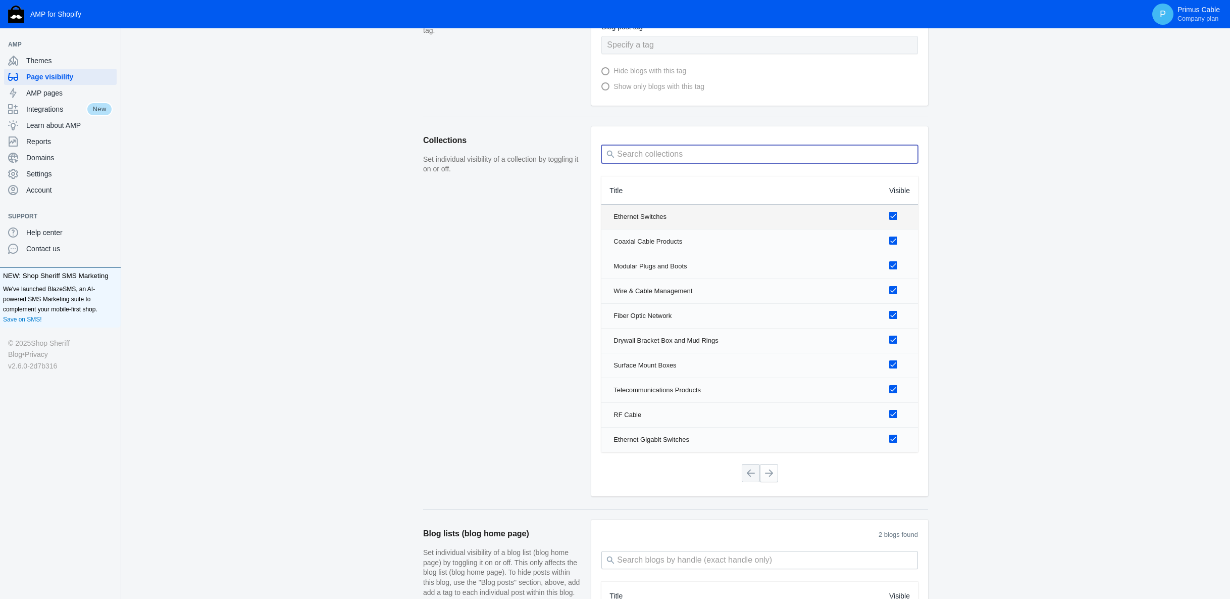
scroll to position [624, 0]
click at [630, 151] on input "search" at bounding box center [760, 153] width 317 height 18
click at [769, 470] on button at bounding box center [769, 472] width 18 height 18
click at [770, 475] on button at bounding box center [769, 472] width 18 height 18
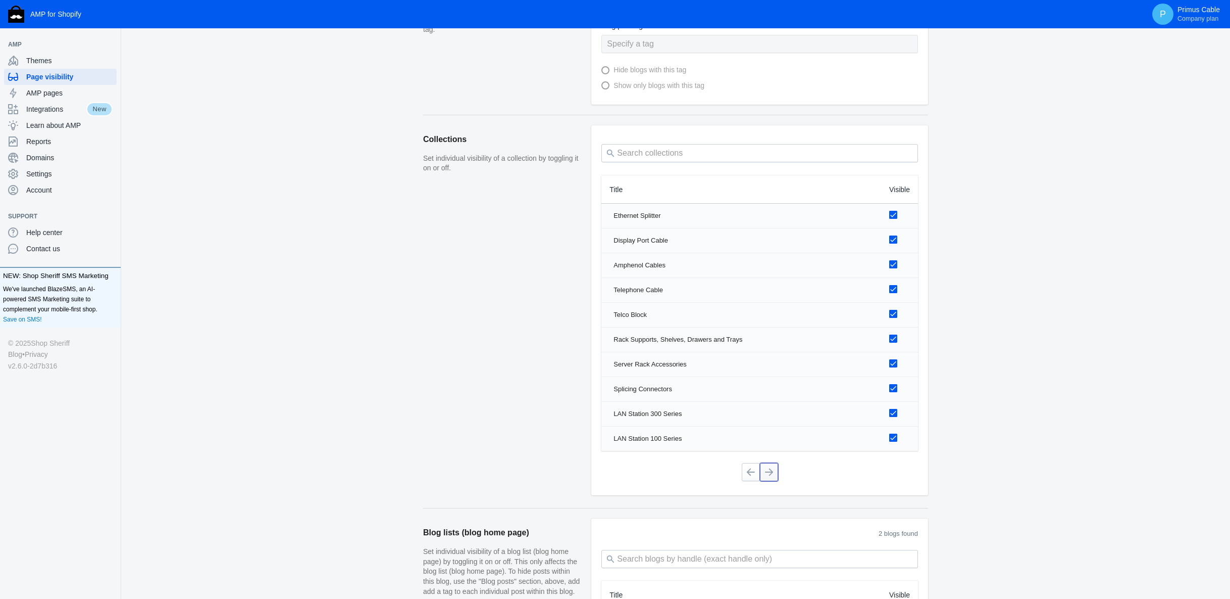
click at [770, 475] on button at bounding box center [769, 472] width 18 height 18
click at [770, 475] on button at bounding box center [769, 474] width 18 height 18
click at [770, 475] on button at bounding box center [769, 472] width 18 height 18
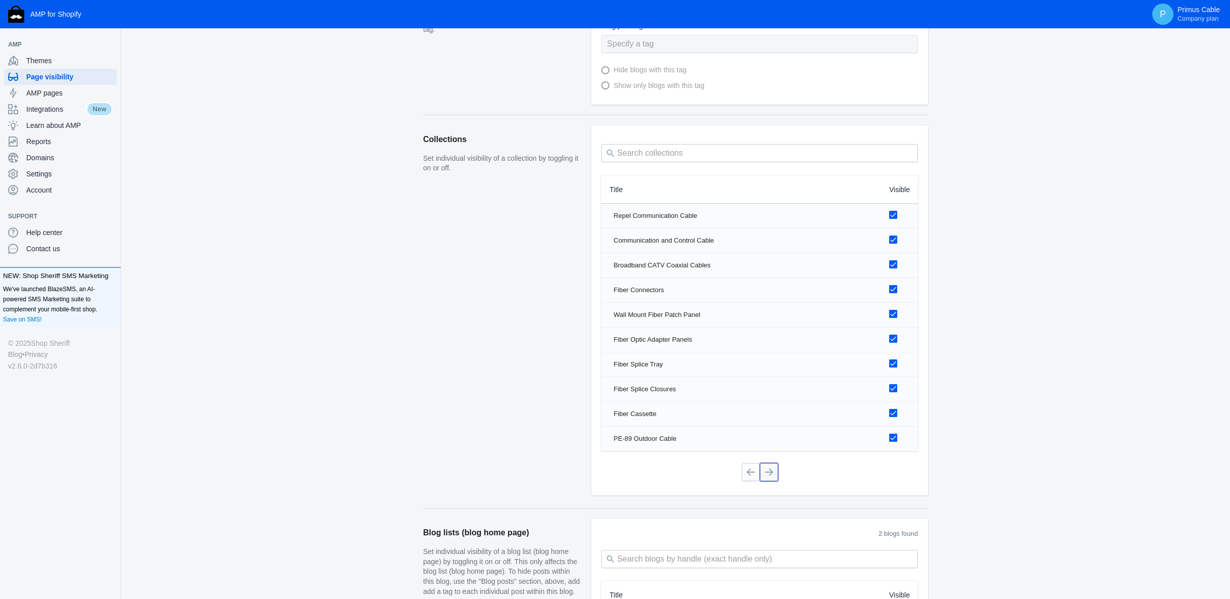
click at [770, 475] on button at bounding box center [769, 472] width 18 height 18
click at [776, 474] on button at bounding box center [769, 472] width 18 height 18
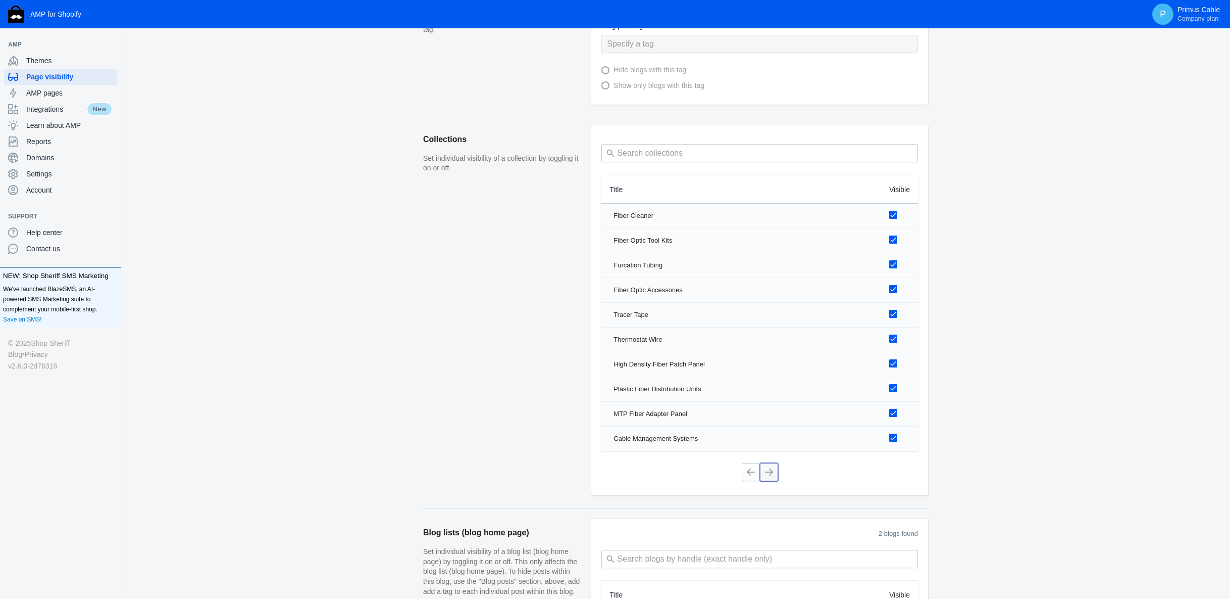
click at [776, 474] on button at bounding box center [769, 472] width 18 height 18
click at [775, 474] on button at bounding box center [769, 472] width 18 height 18
click at [764, 472] on button at bounding box center [769, 472] width 18 height 18
click at [766, 472] on button at bounding box center [769, 472] width 18 height 18
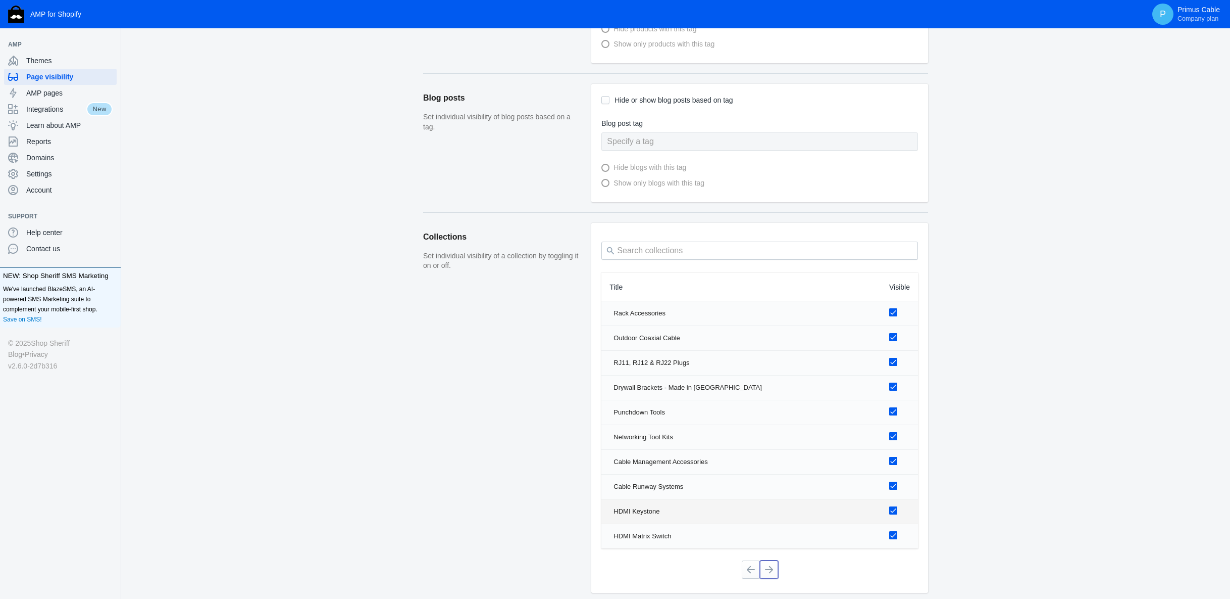
scroll to position [704, 0]
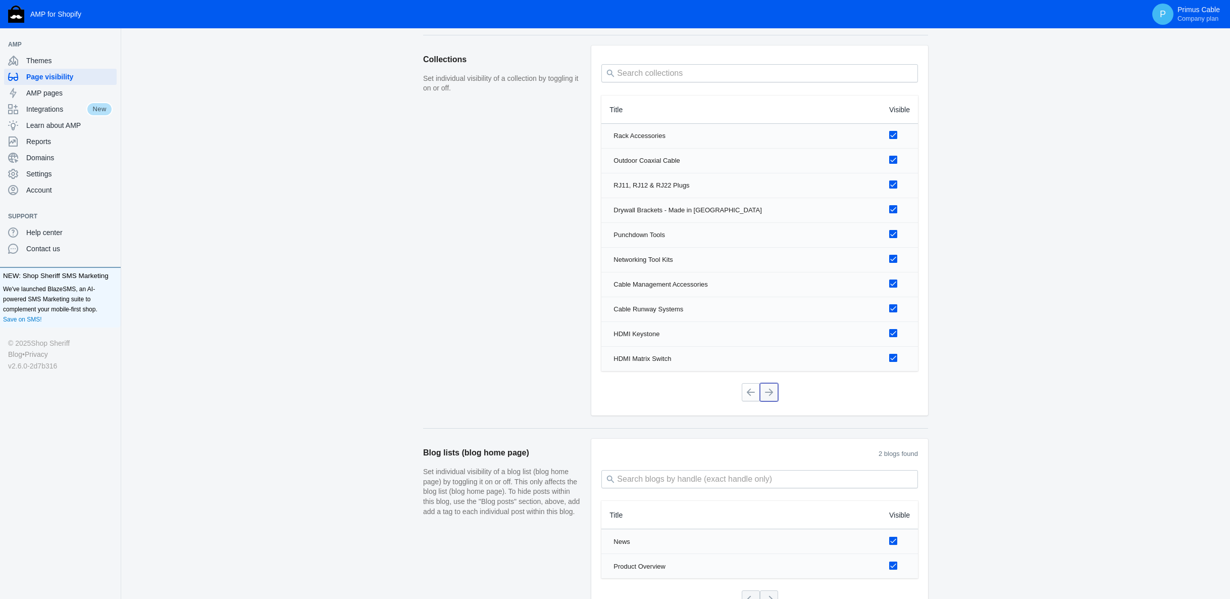
click at [769, 390] on button at bounding box center [769, 392] width 18 height 18
click at [769, 395] on button at bounding box center [769, 392] width 18 height 18
click at [768, 395] on button at bounding box center [769, 392] width 18 height 18
click at [763, 393] on button at bounding box center [769, 392] width 18 height 18
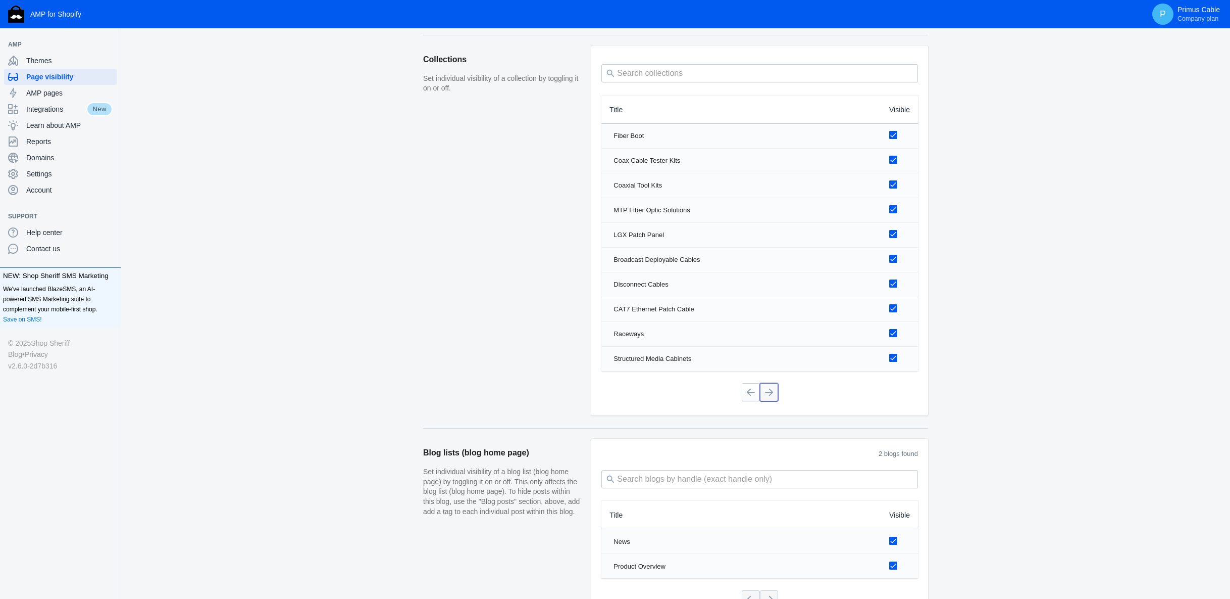
click at [767, 392] on button at bounding box center [769, 392] width 18 height 18
click at [652, 72] on input "search" at bounding box center [760, 73] width 317 height 18
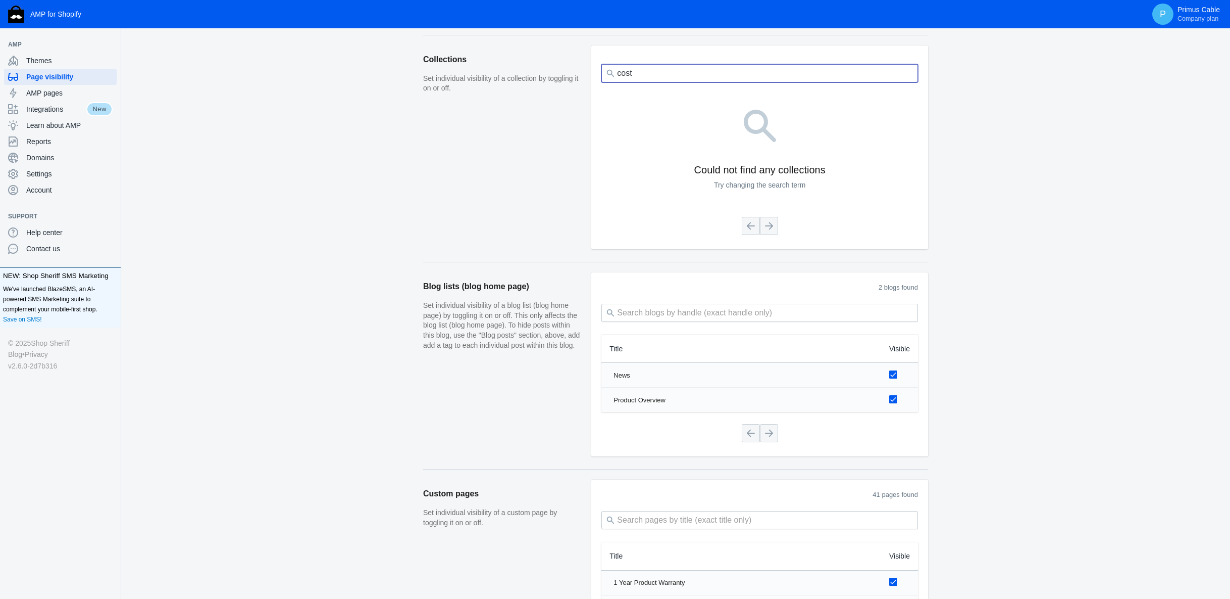
click at [648, 72] on input "cost" at bounding box center [760, 73] width 317 height 18
type input "c"
type input "product"
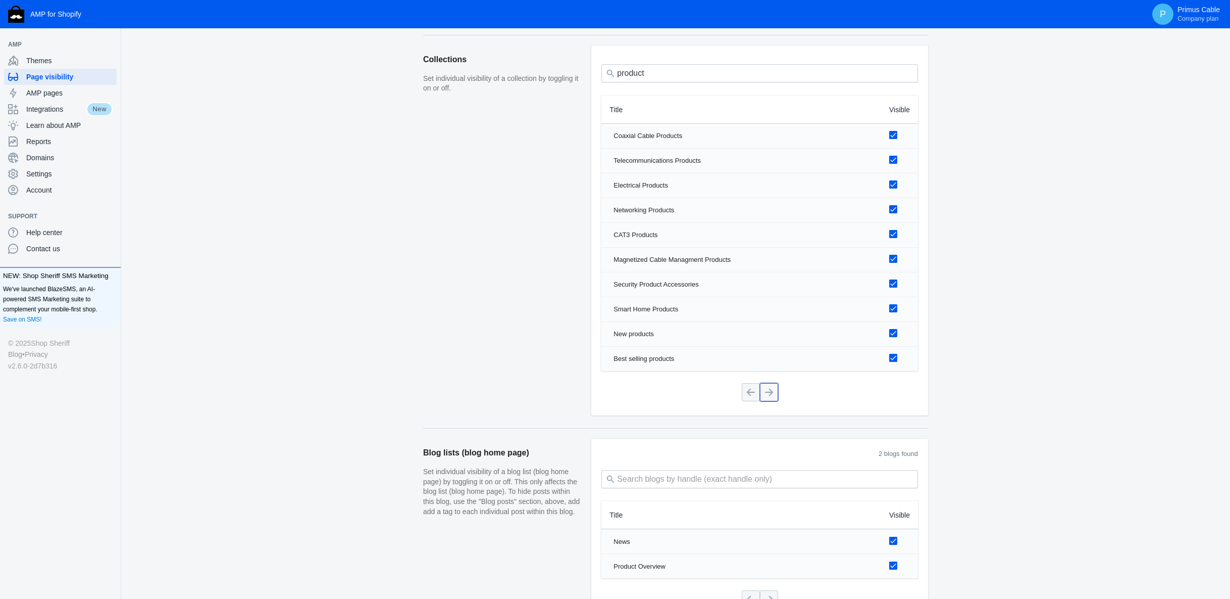
click at [768, 390] on button at bounding box center [769, 392] width 18 height 18
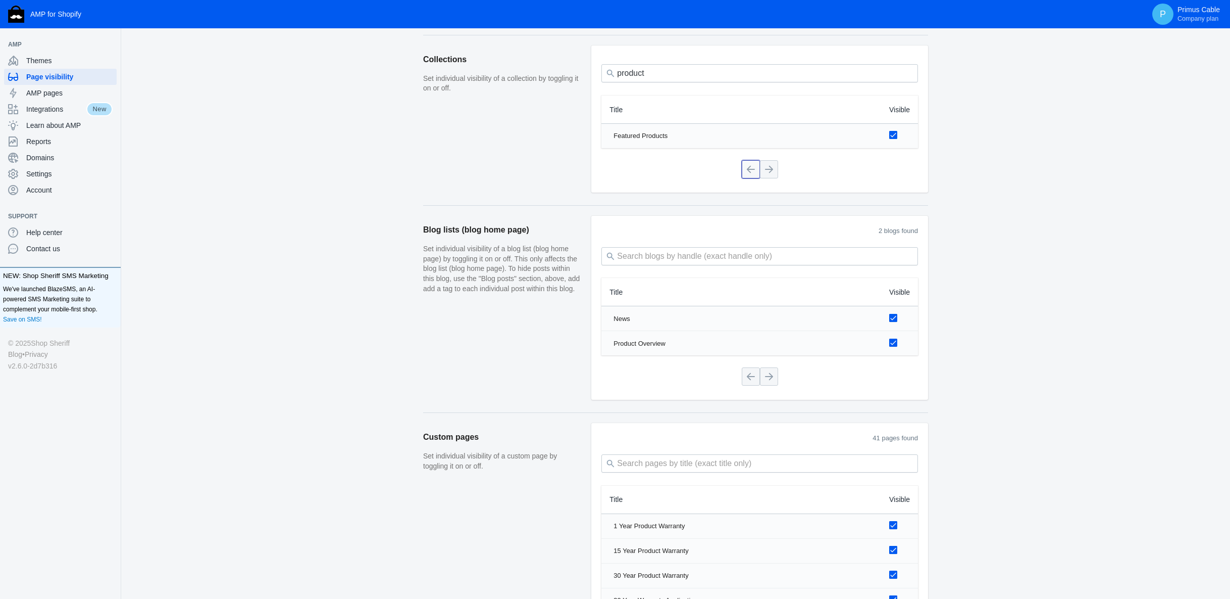
click at [751, 171] on button at bounding box center [751, 169] width 18 height 18
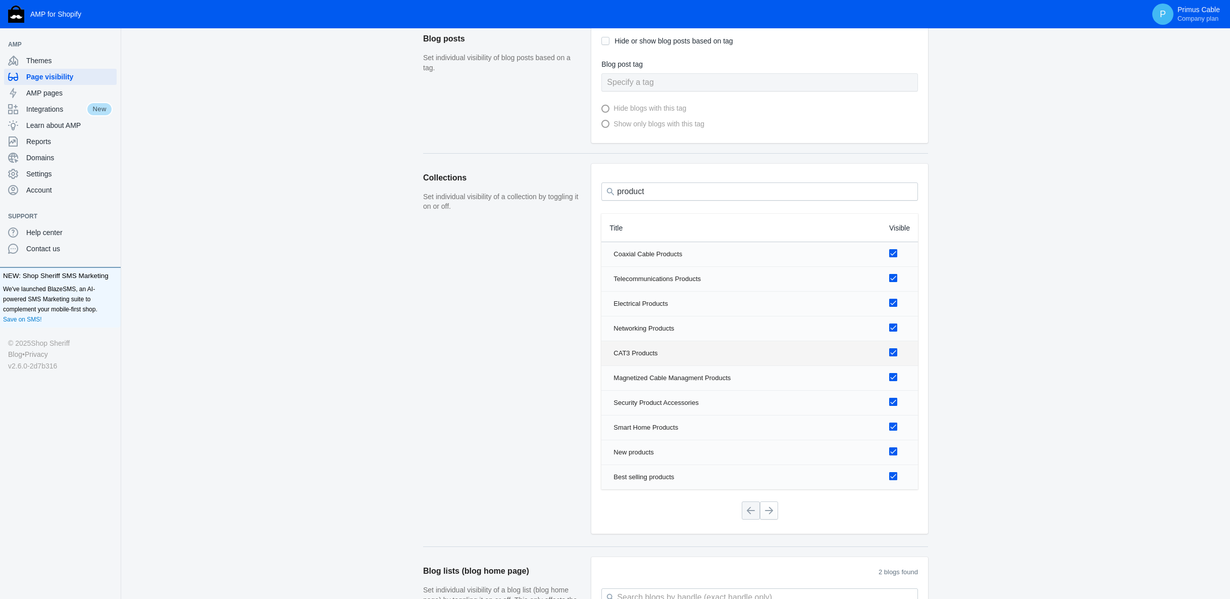
scroll to position [633, 0]
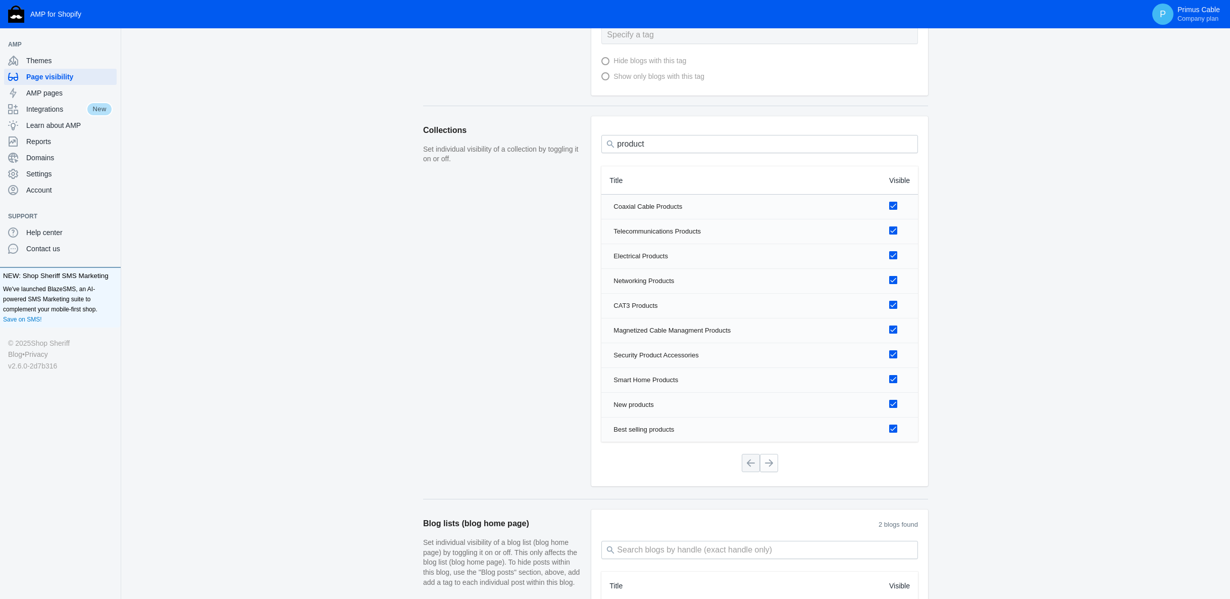
click at [908, 178] on span "Visible" at bounding box center [899, 180] width 21 height 10
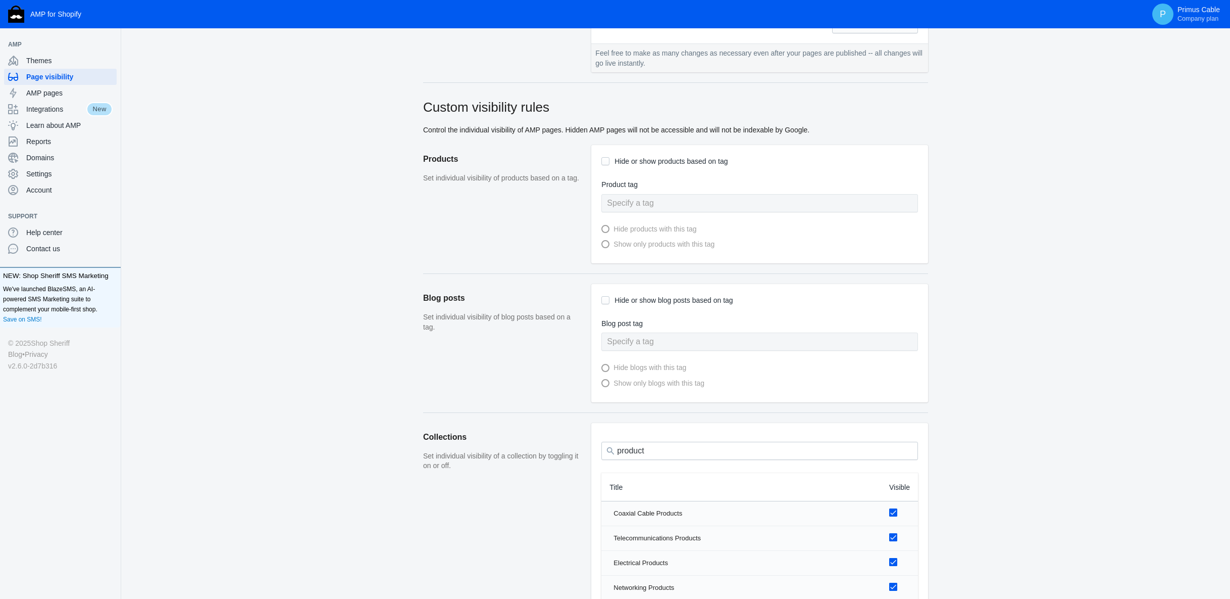
scroll to position [403, 0]
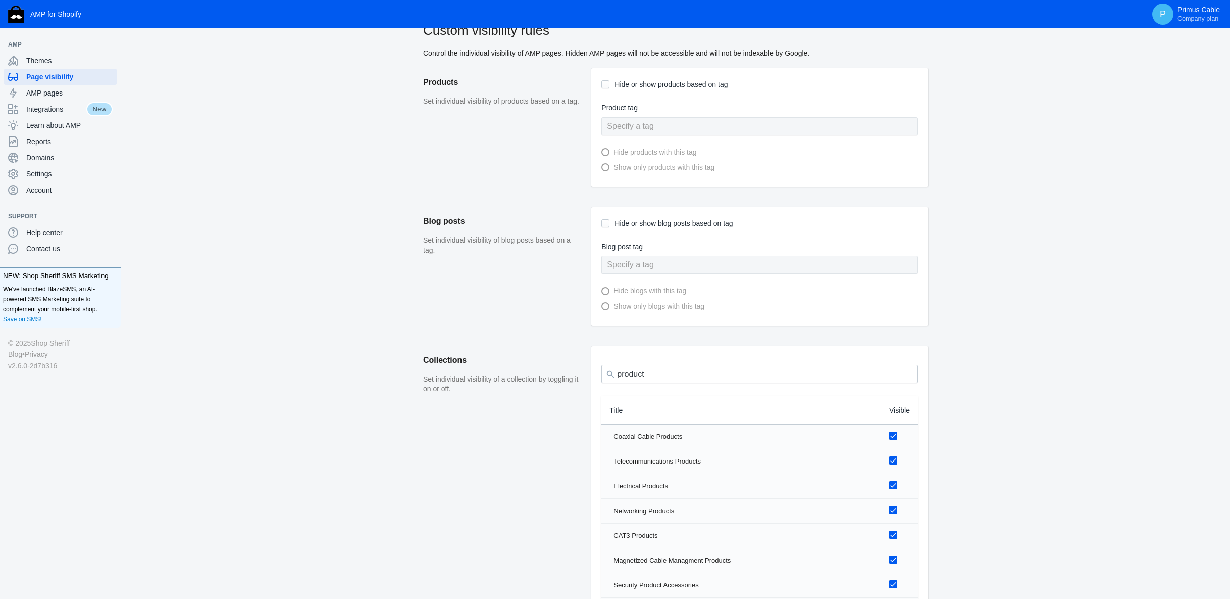
click at [606, 228] on ss-checkbox "Hide or show blog posts based on tag" at bounding box center [667, 224] width 131 height 15
click at [611, 224] on ss-checkbox "Hide or show blog posts based on tag" at bounding box center [667, 224] width 131 height 15
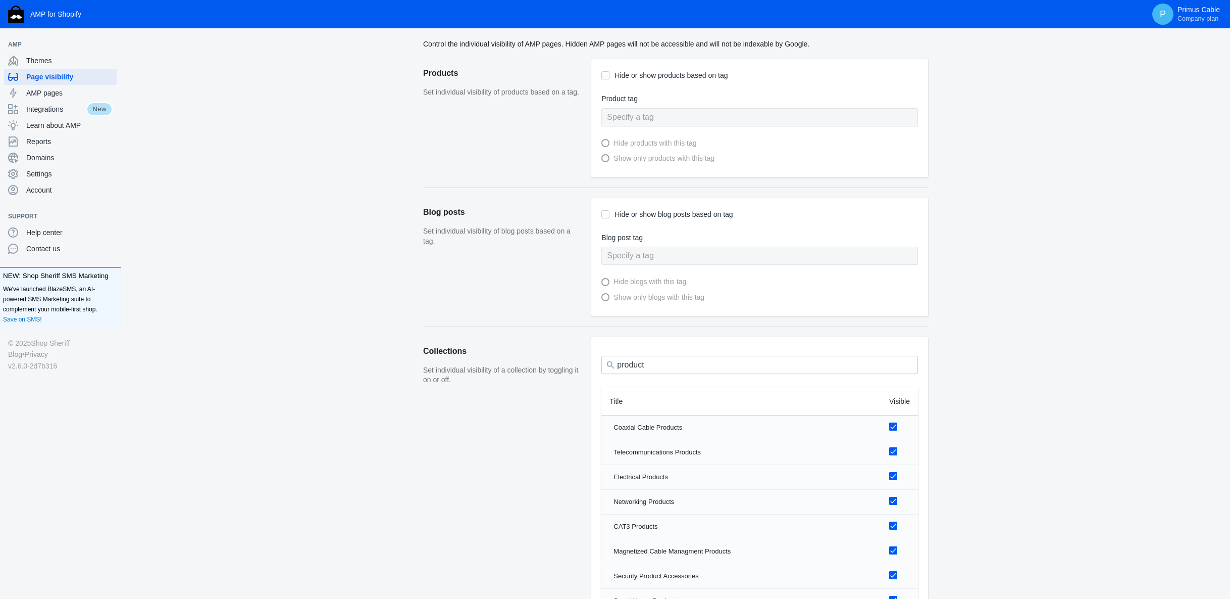
scroll to position [412, 0]
click at [672, 366] on input "product" at bounding box center [760, 365] width 317 height 18
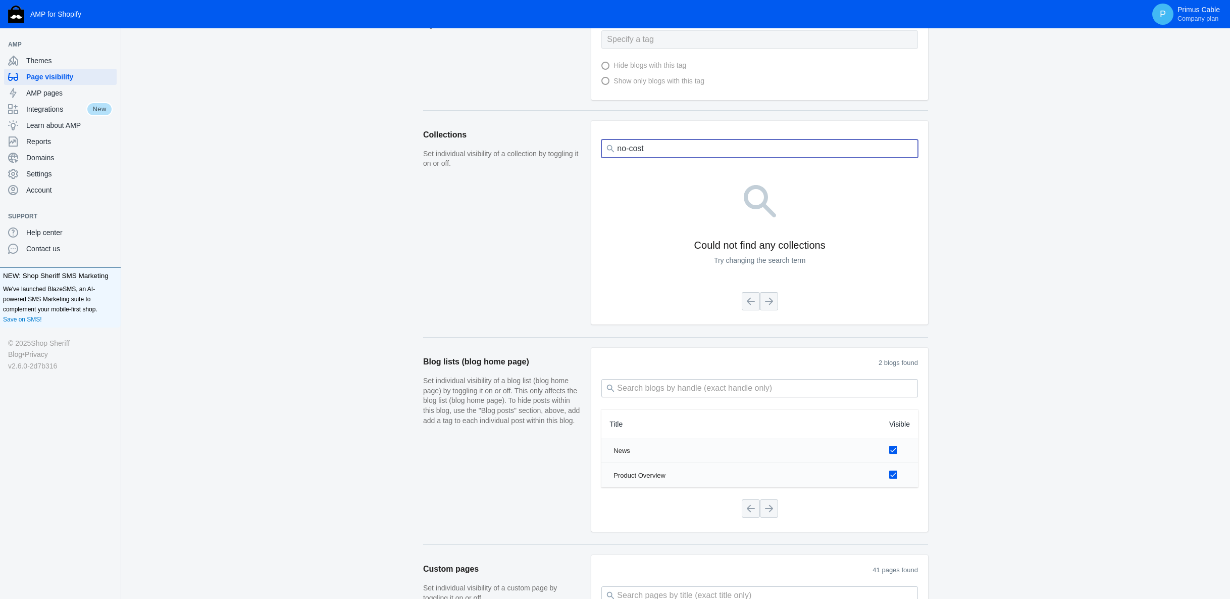
scroll to position [534, 0]
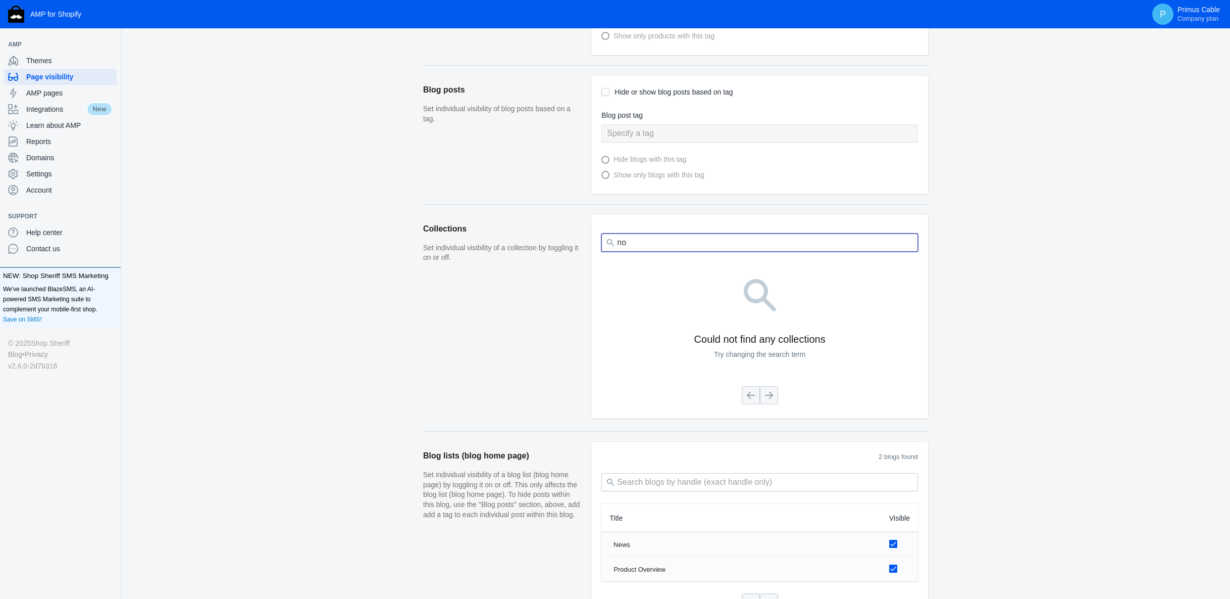
type input "no"
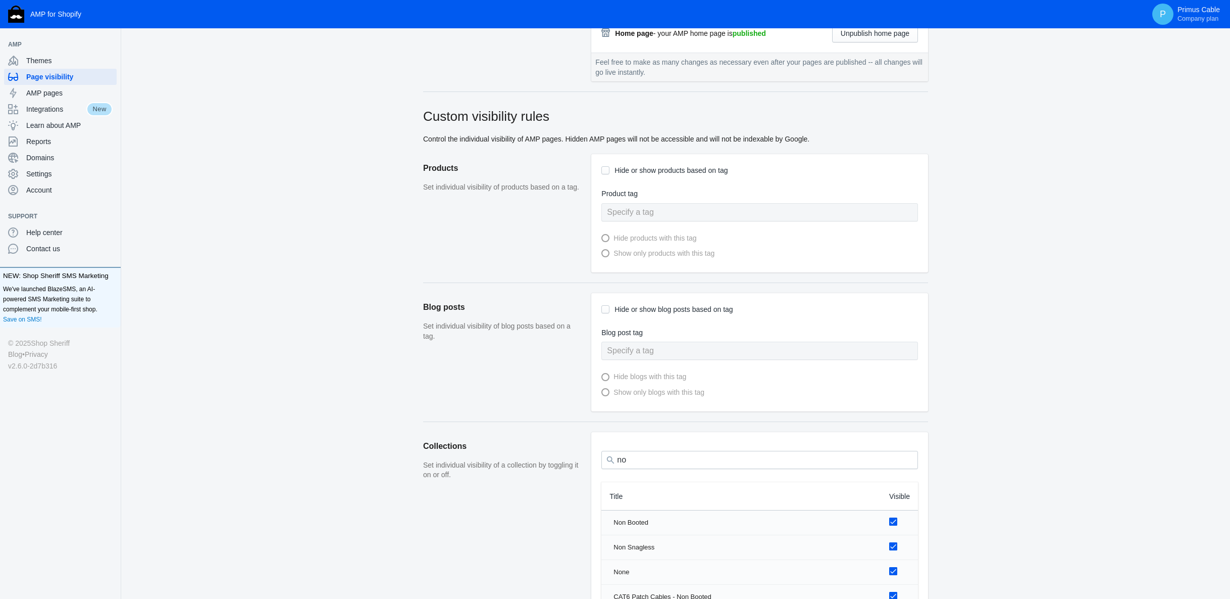
scroll to position [261, 0]
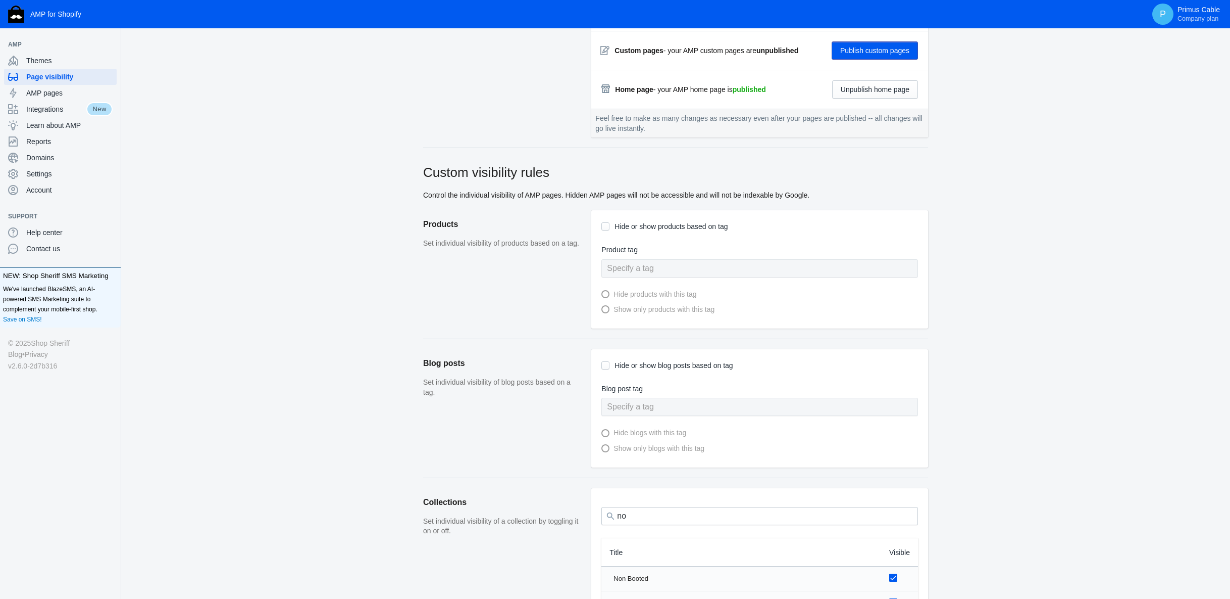
click at [605, 228] on input "Hide or show products based on tag" at bounding box center [606, 226] width 8 height 8
checkbox input "true"
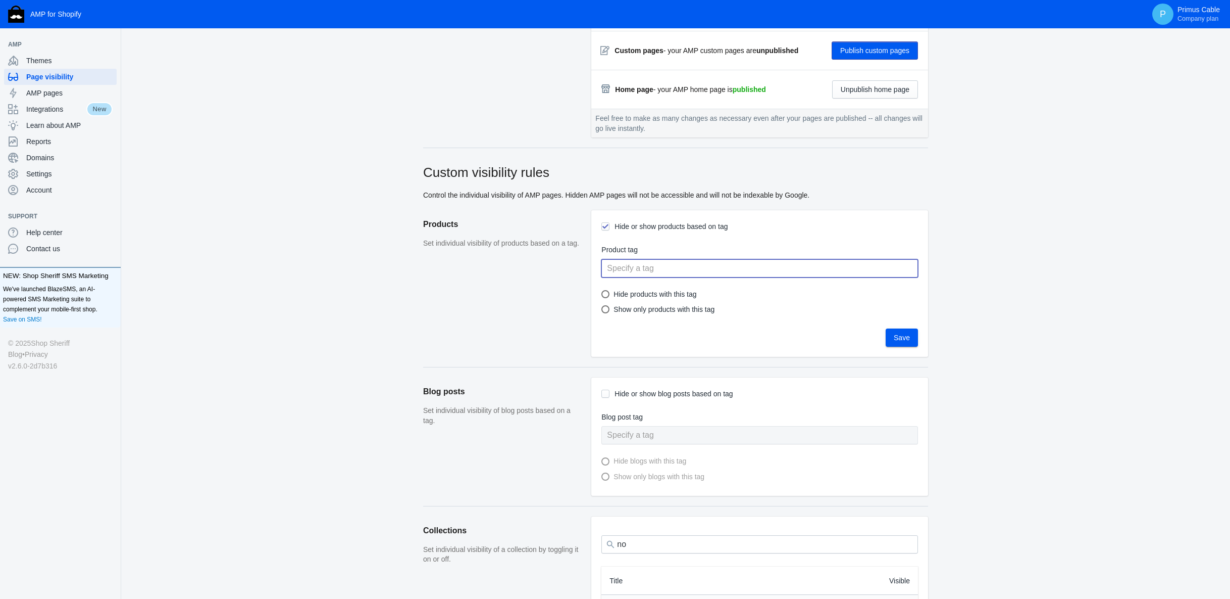
click at [620, 268] on input "text" at bounding box center [760, 268] width 317 height 18
type input "no-cost"
click at [664, 296] on div "Hide products with this tag" at bounding box center [653, 294] width 87 height 13
click at [614, 296] on input "Hide products with this tag" at bounding box center [610, 294] width 8 height 8
radio input "true"
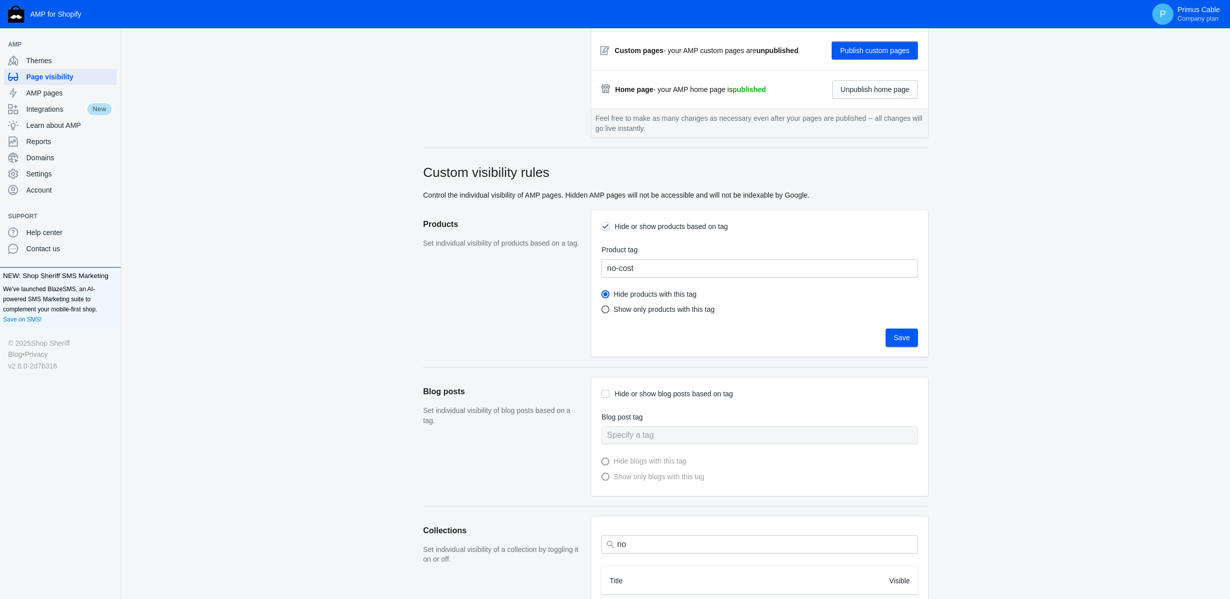
click at [894, 339] on span "Save" at bounding box center [902, 337] width 16 height 8
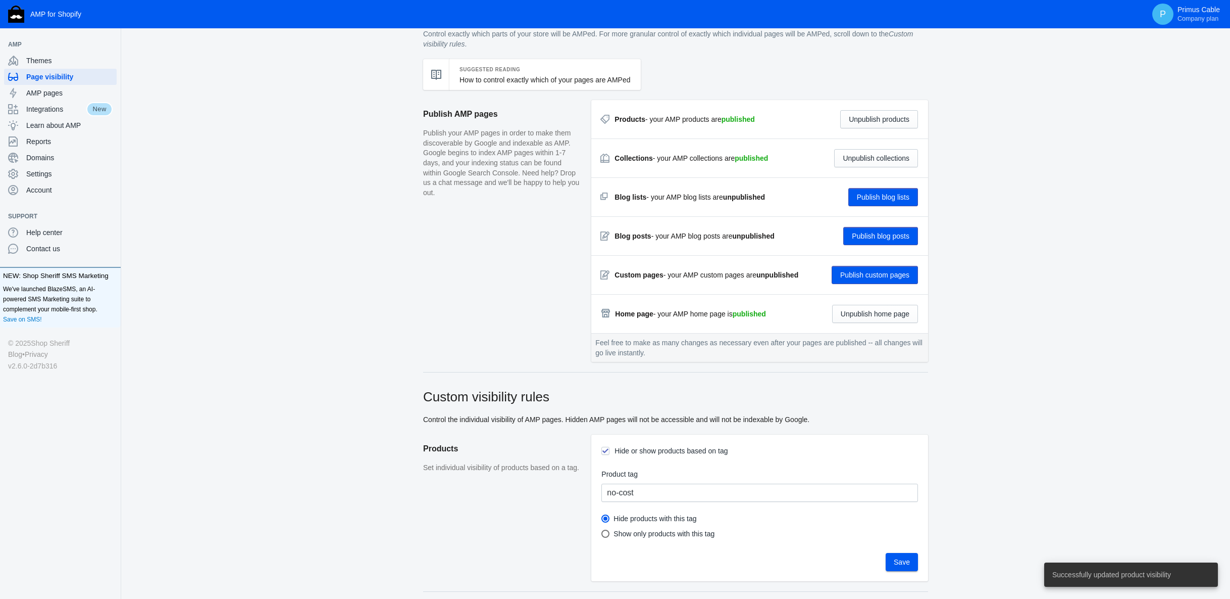
scroll to position [0, 0]
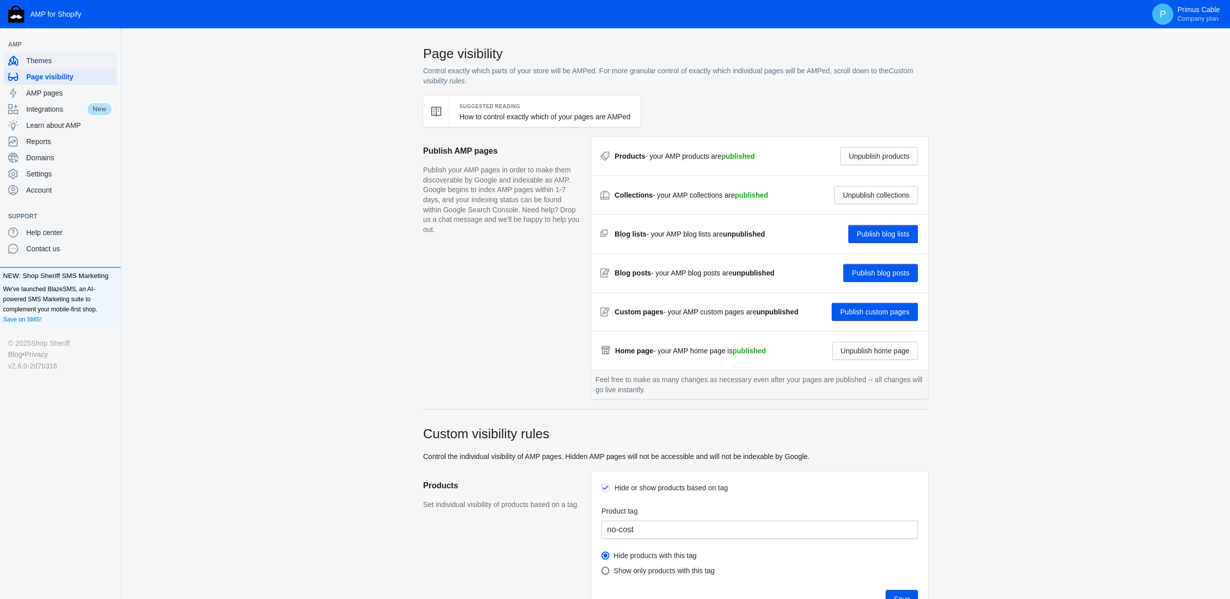
click at [52, 65] on span "Themes" at bounding box center [69, 61] width 86 height 10
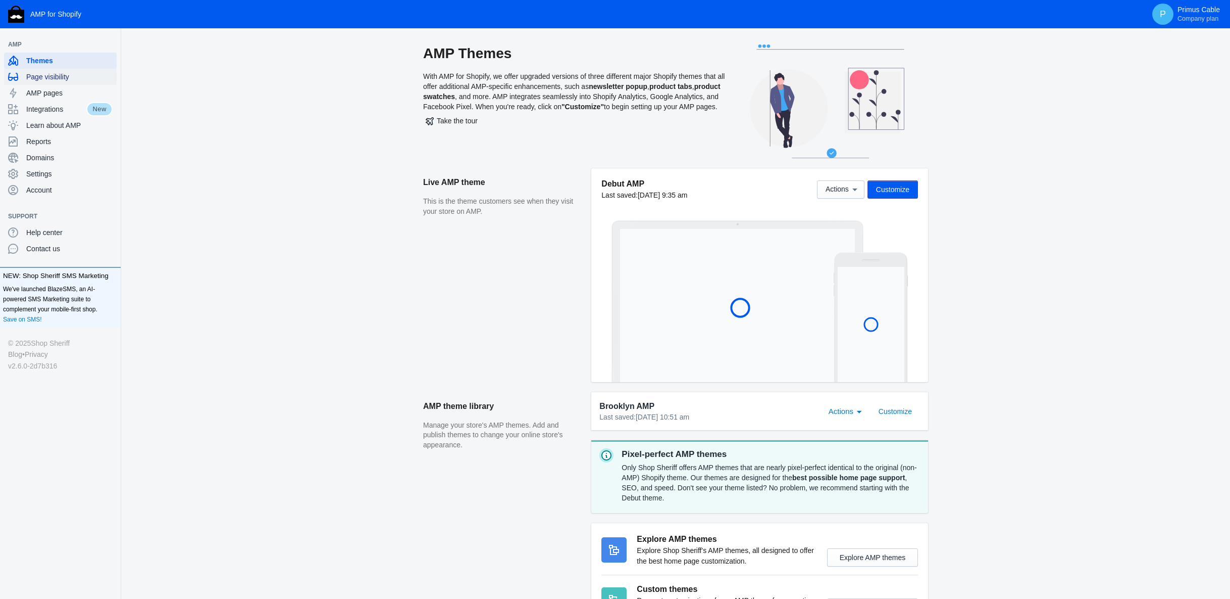
click at [52, 73] on span "Page visibility" at bounding box center [69, 77] width 86 height 10
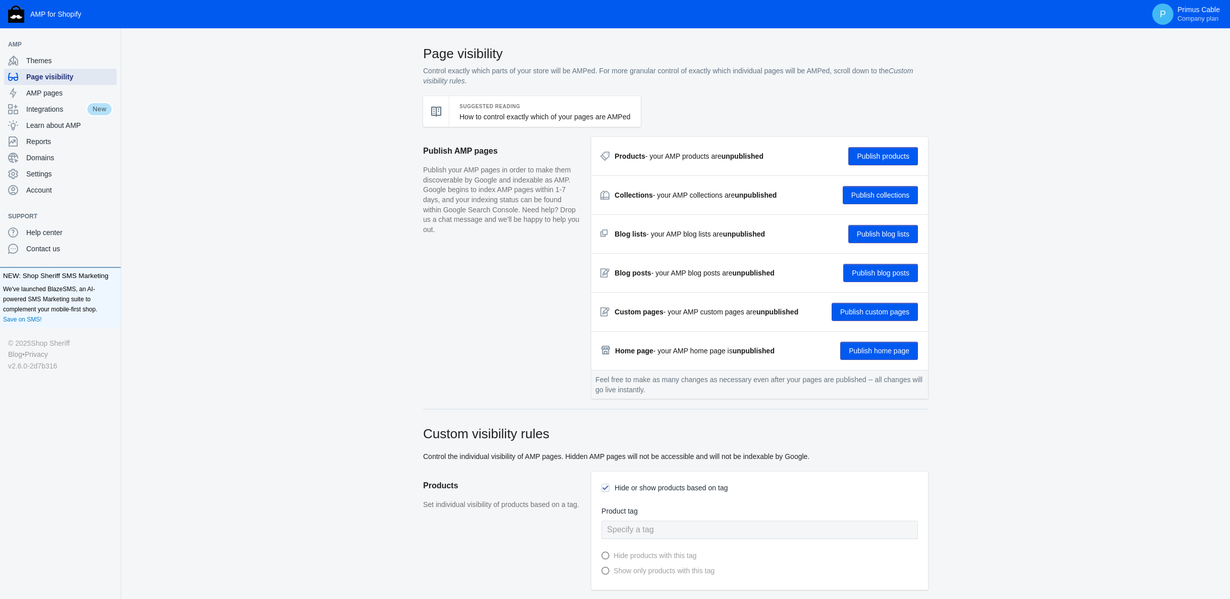
checkbox input "true"
type input "no-cost"
radio input "true"
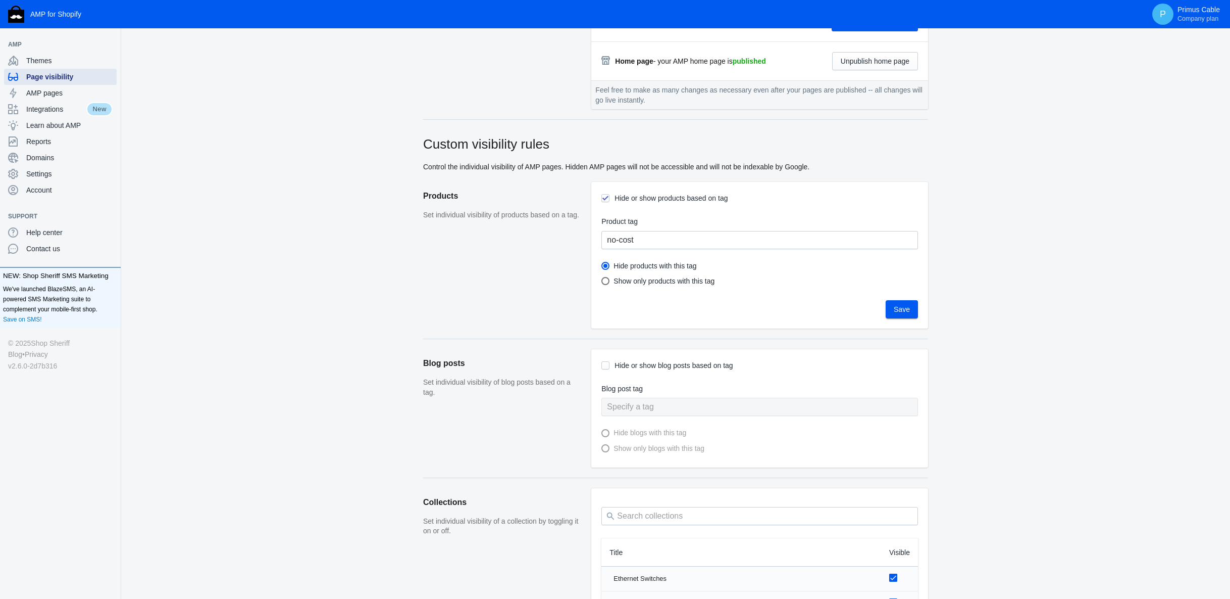
scroll to position [200, 0]
